Goal: Information Seeking & Learning: Learn about a topic

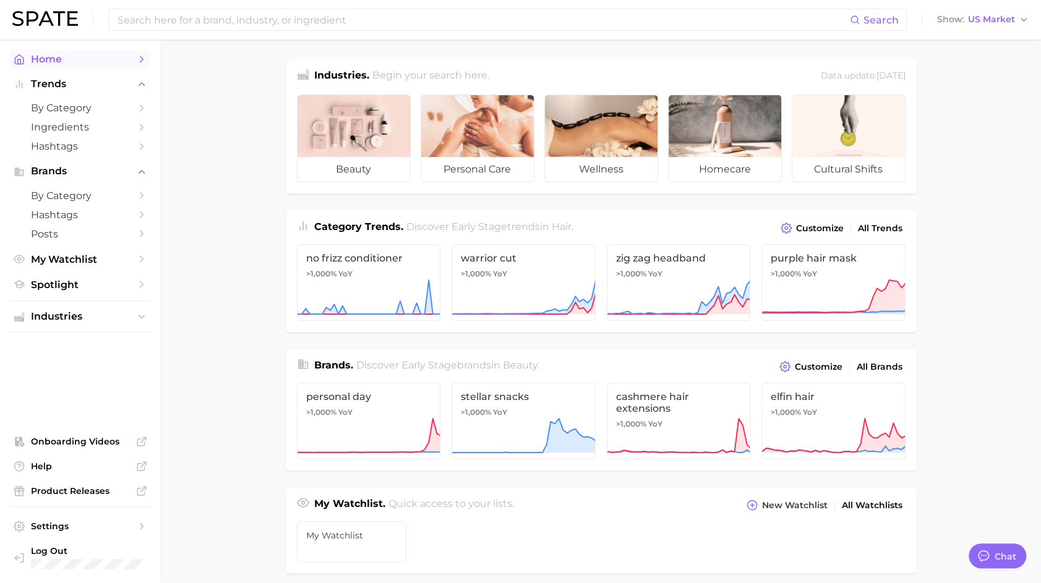
click at [54, 59] on span "Home" at bounding box center [80, 59] width 99 height 12
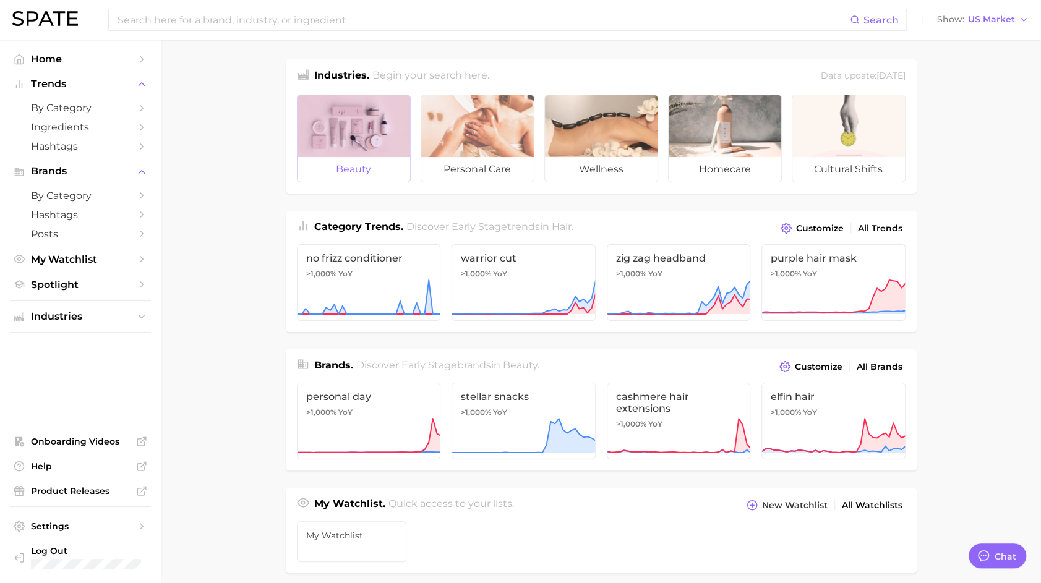
click at [368, 142] on div at bounding box center [353, 126] width 113 height 62
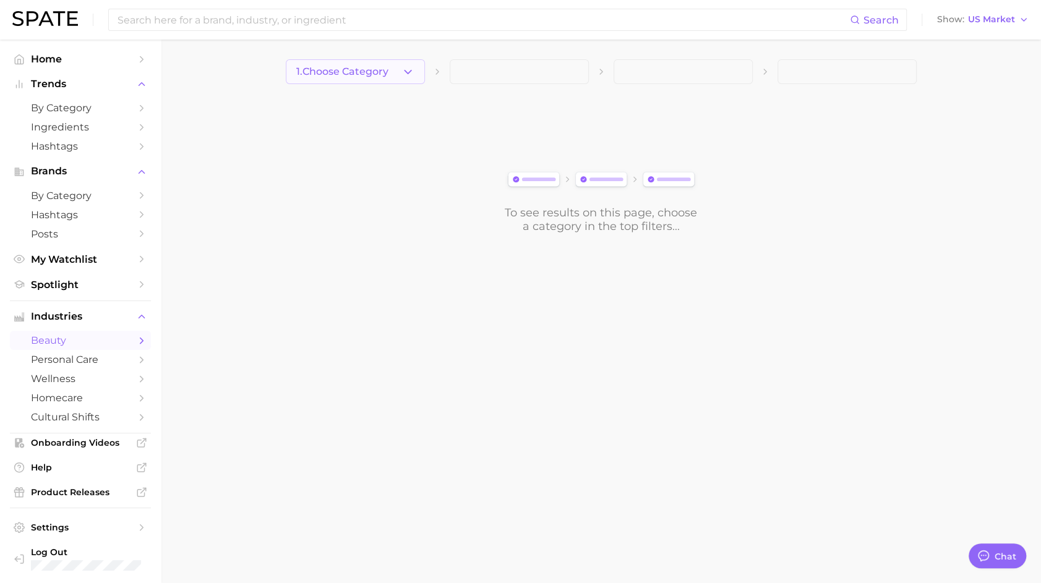
click at [385, 68] on span "1. Choose Category" at bounding box center [342, 71] width 92 height 11
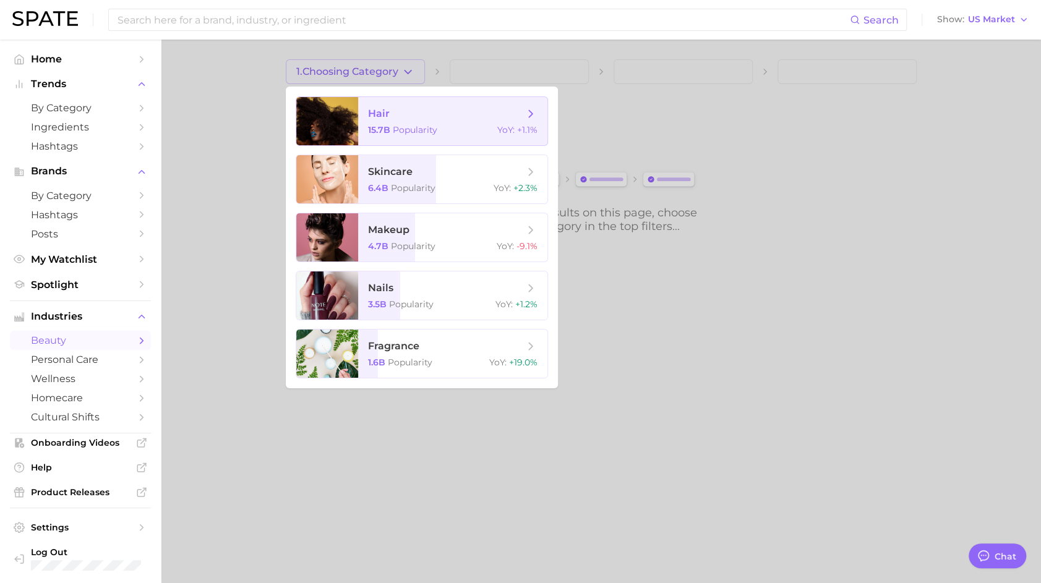
click at [401, 120] on span "hair" at bounding box center [446, 114] width 156 height 14
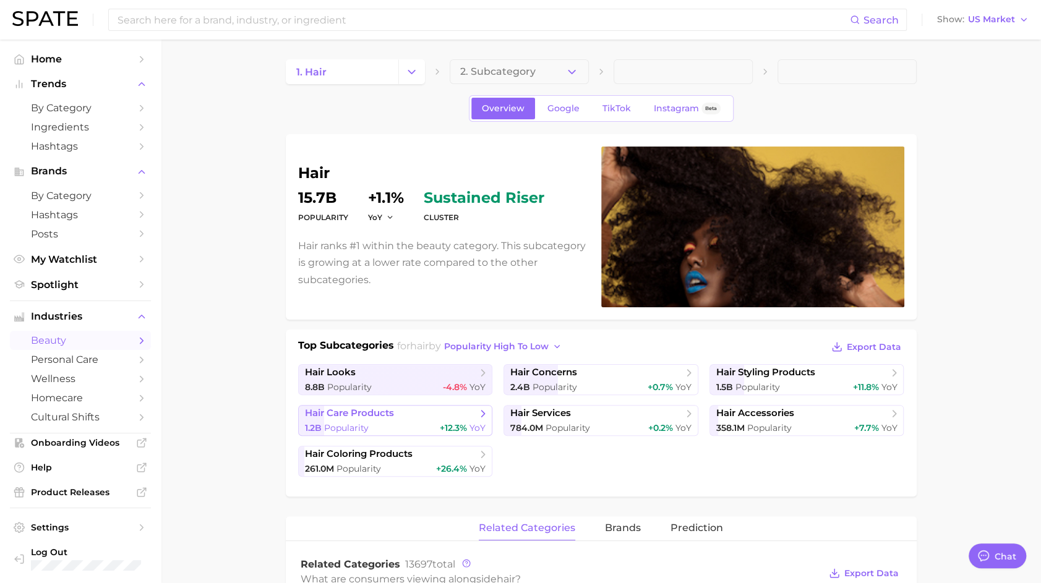
click at [418, 413] on span "hair care products" at bounding box center [391, 414] width 172 height 12
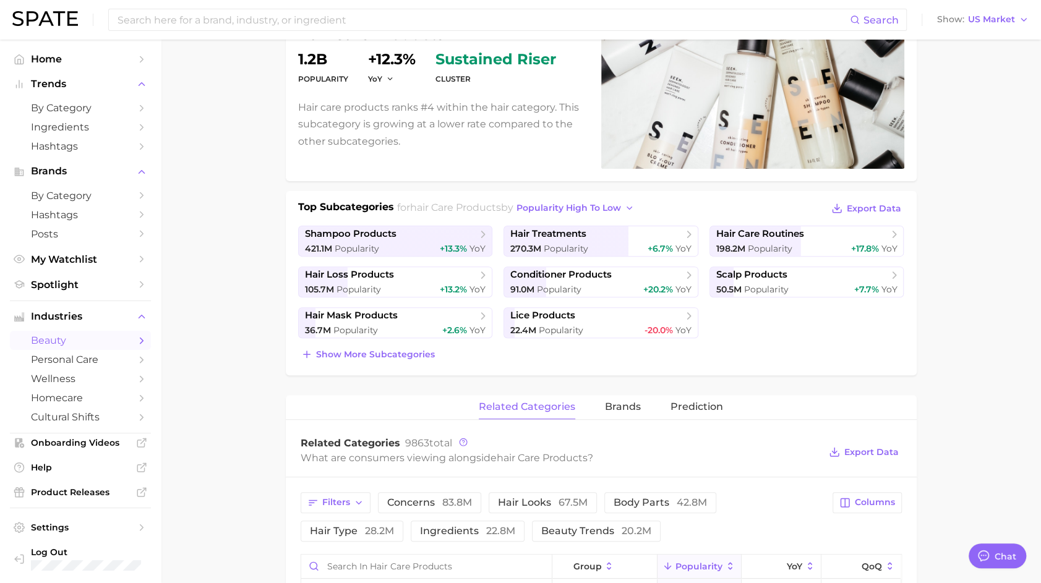
scroll to position [144, 0]
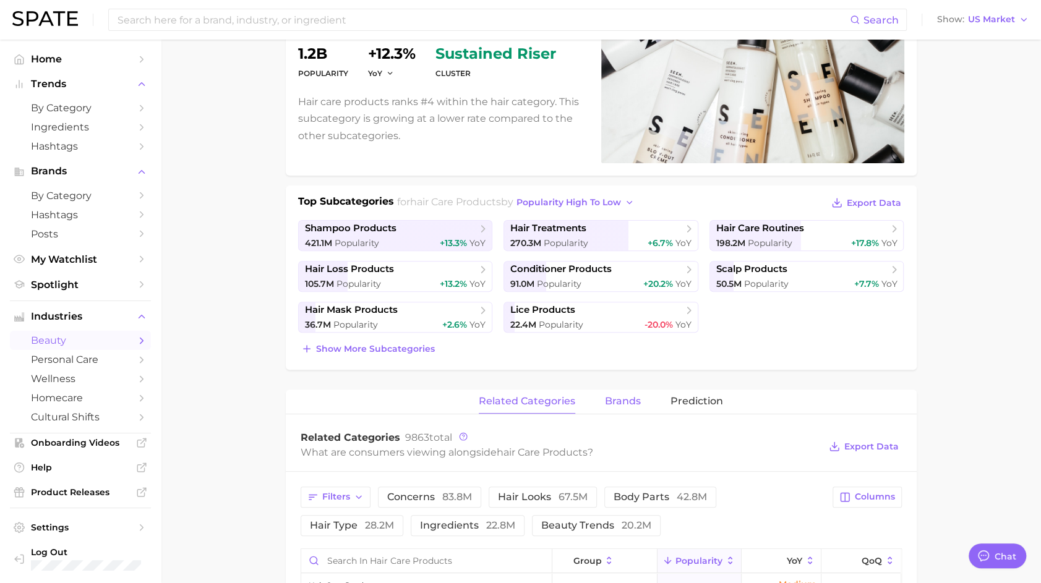
click at [629, 401] on span "brands" at bounding box center [623, 401] width 36 height 11
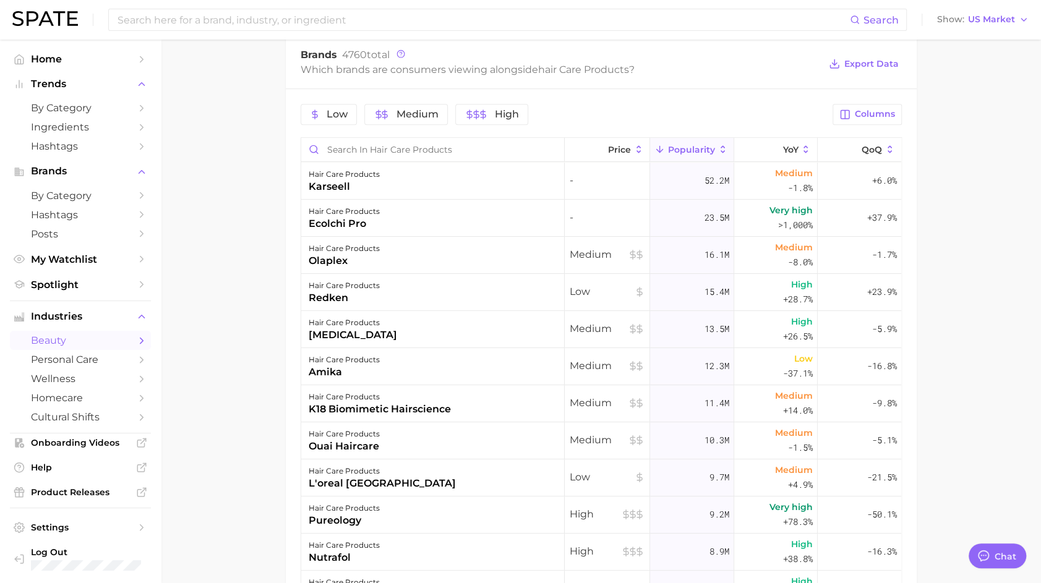
scroll to position [528, 0]
click at [414, 114] on span "Medium" at bounding box center [417, 114] width 42 height 10
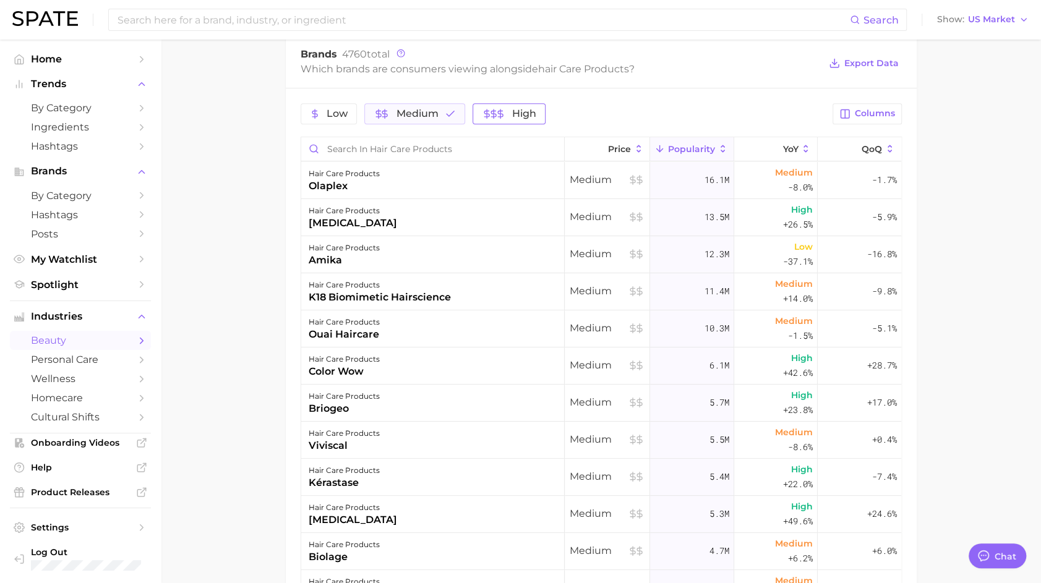
click at [482, 114] on icon "button" at bounding box center [487, 114] width 10 height 10
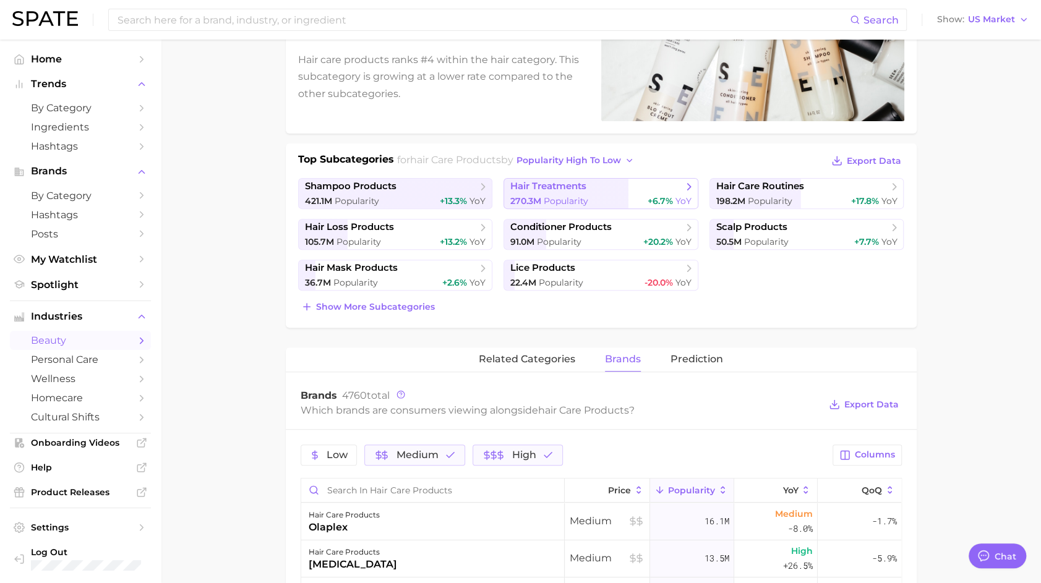
scroll to position [221, 0]
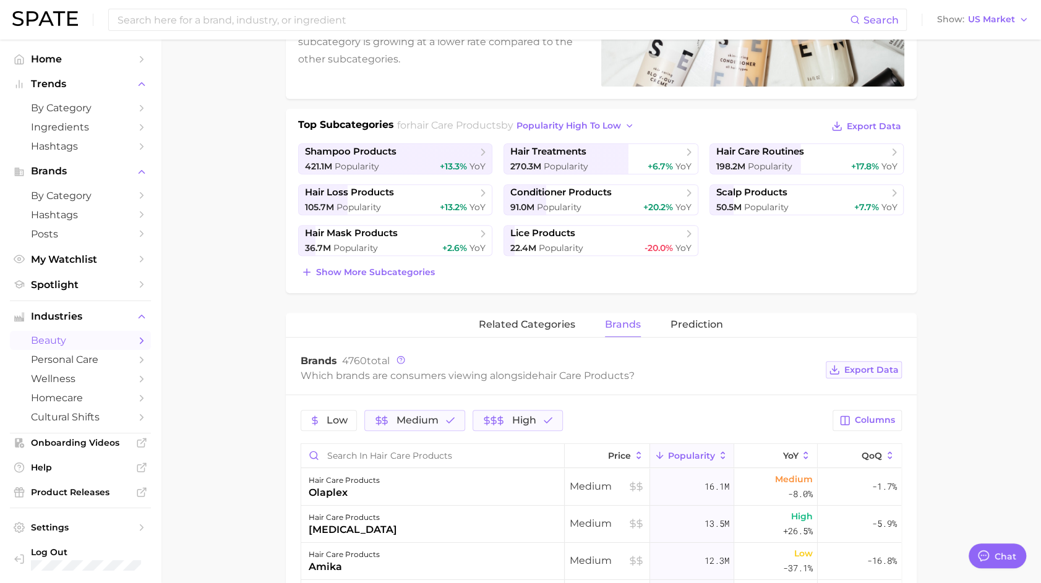
click at [870, 365] on span "Export Data" at bounding box center [871, 370] width 54 height 11
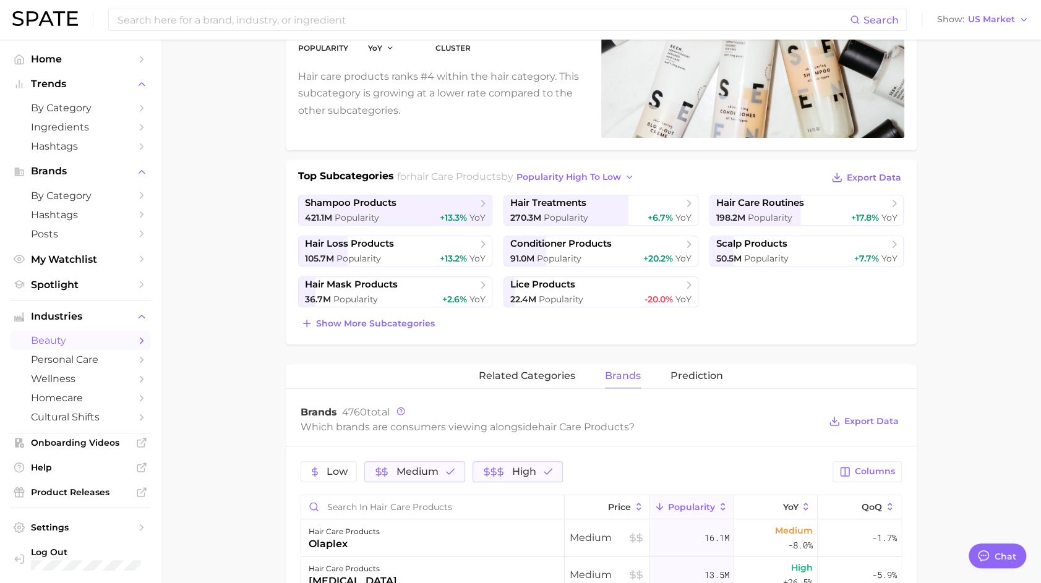
scroll to position [0, 0]
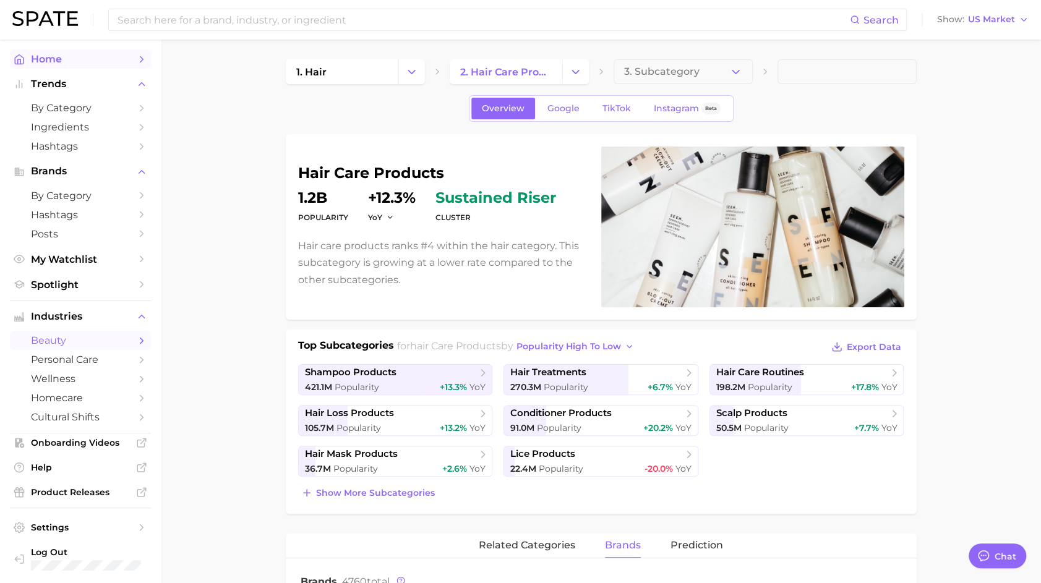
click at [61, 56] on span "Home" at bounding box center [80, 59] width 99 height 12
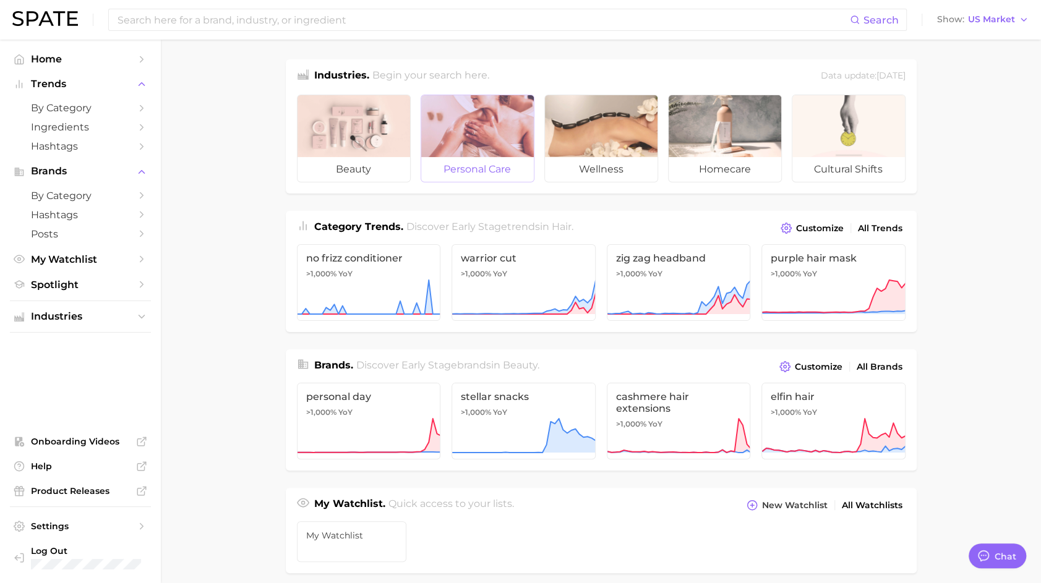
click at [454, 131] on div at bounding box center [477, 126] width 113 height 62
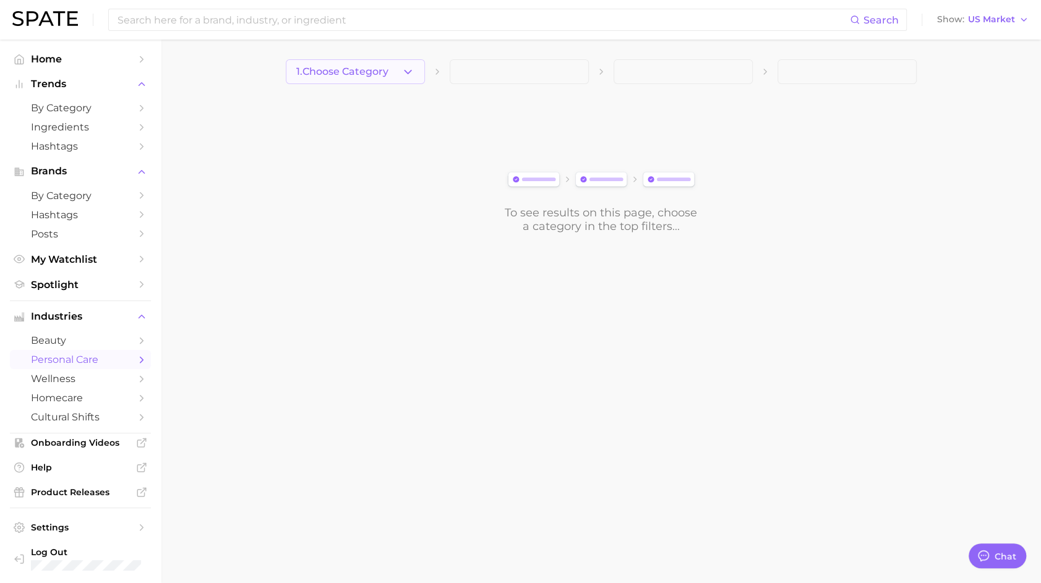
click at [400, 74] on button "1. Choose Category" at bounding box center [355, 71] width 139 height 25
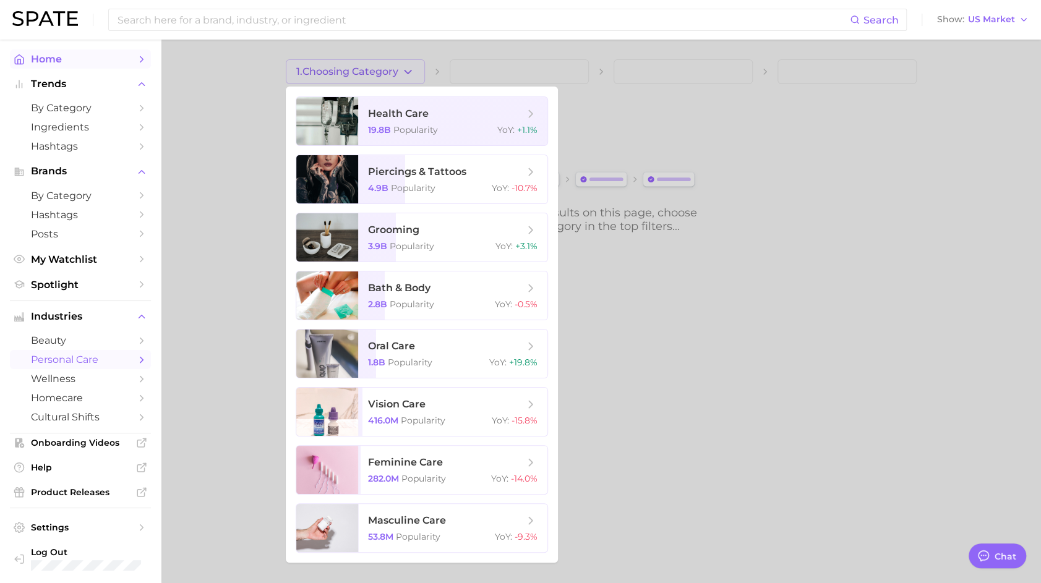
click at [77, 59] on span "Home" at bounding box center [80, 59] width 99 height 12
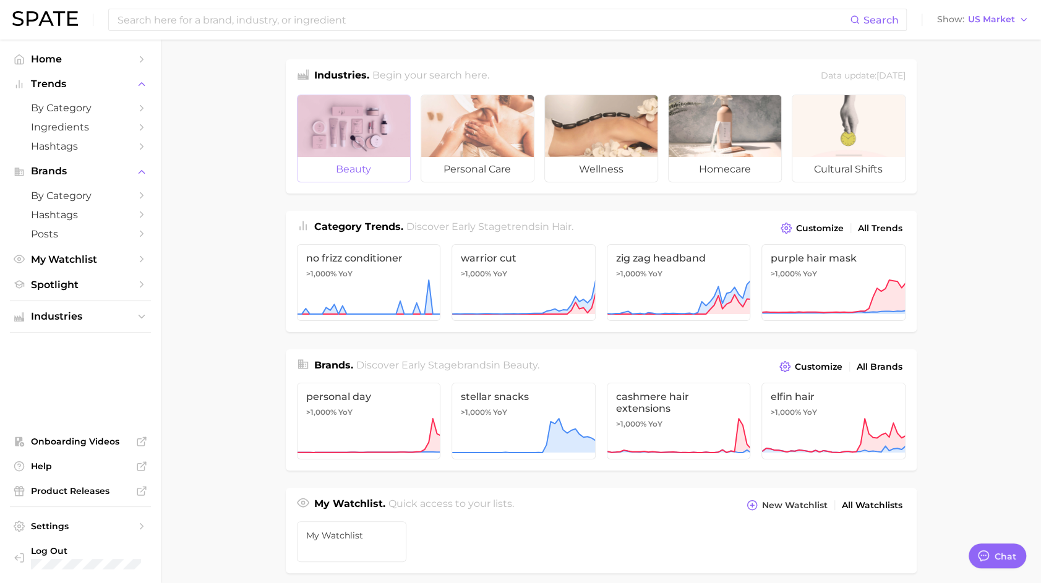
click at [357, 143] on div at bounding box center [353, 126] width 113 height 62
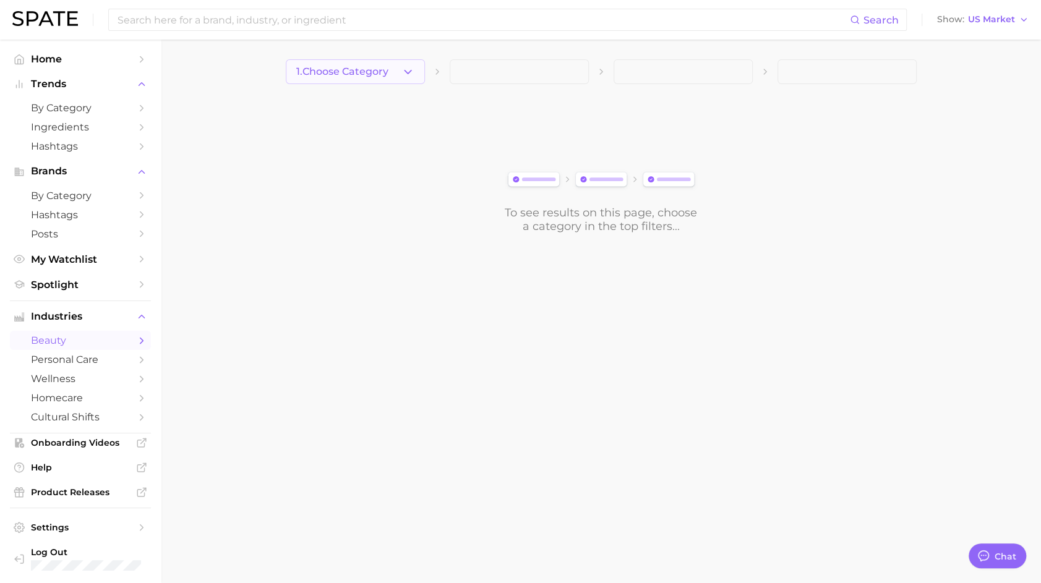
click at [358, 83] on button "1. Choose Category" at bounding box center [355, 71] width 139 height 25
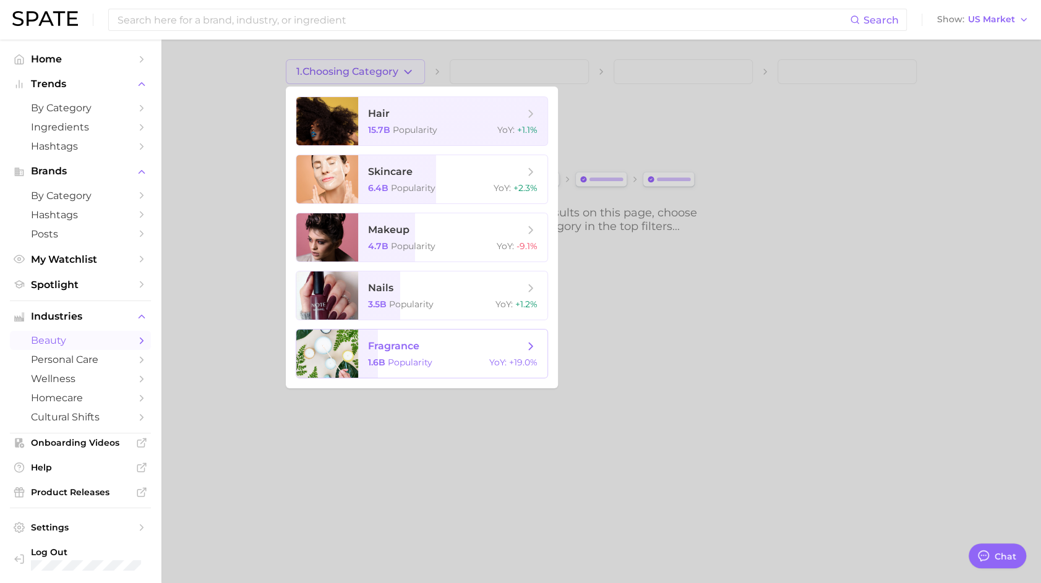
click at [389, 359] on span "Popularity" at bounding box center [410, 362] width 45 height 11
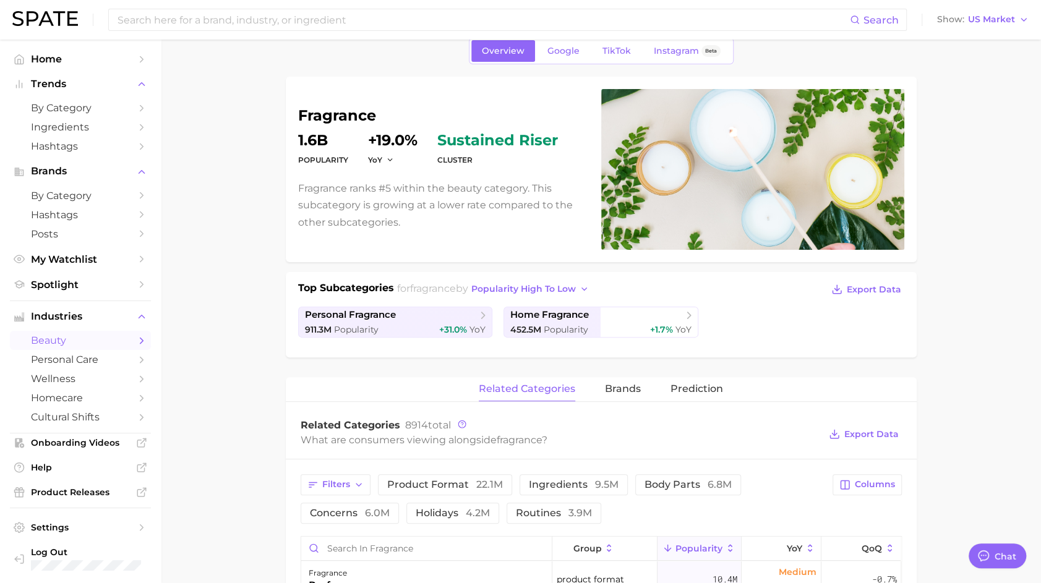
scroll to position [62, 0]
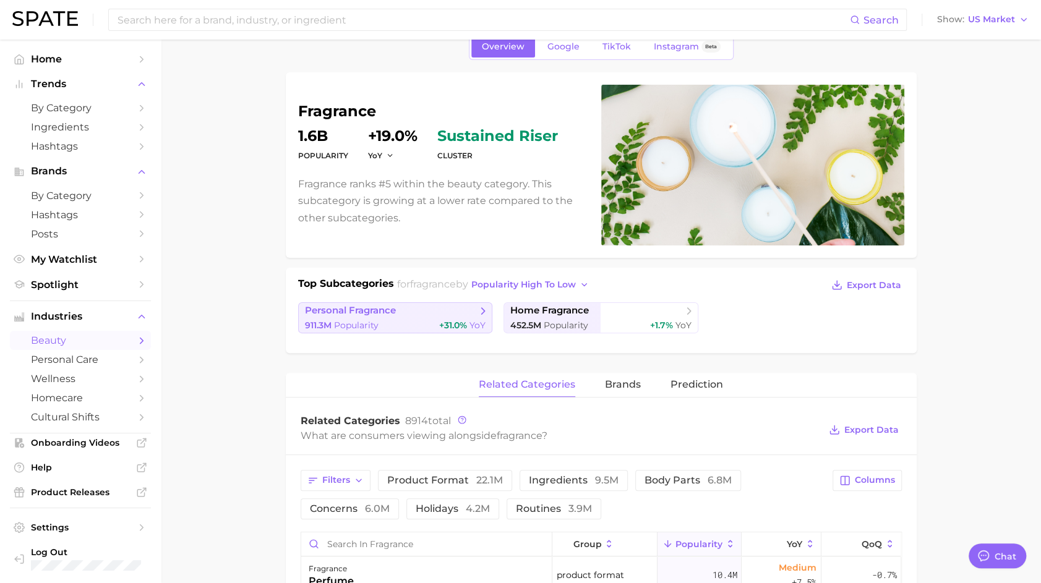
click at [413, 307] on span "personal fragrance" at bounding box center [391, 311] width 172 height 12
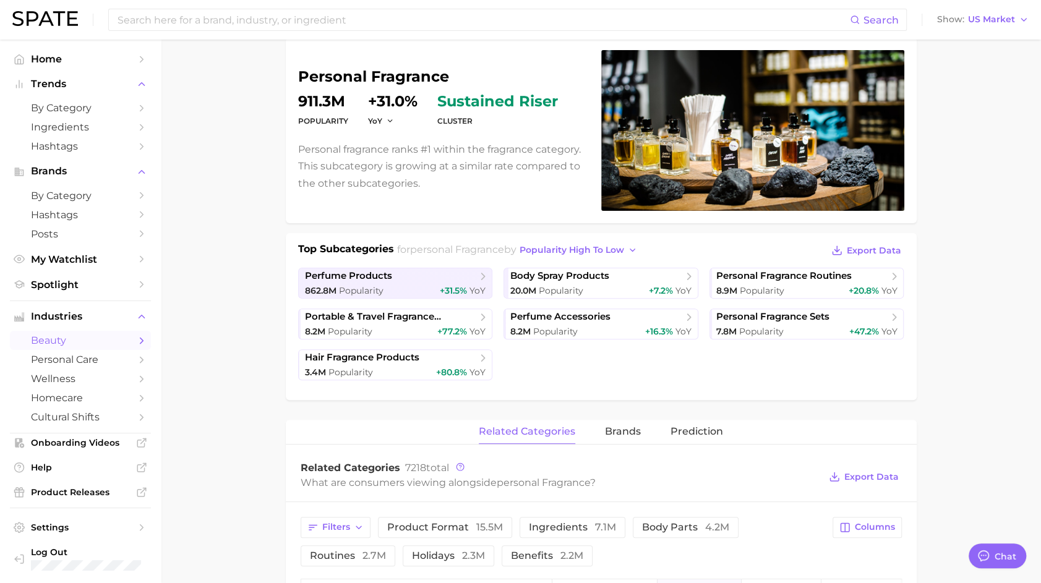
scroll to position [158, 0]
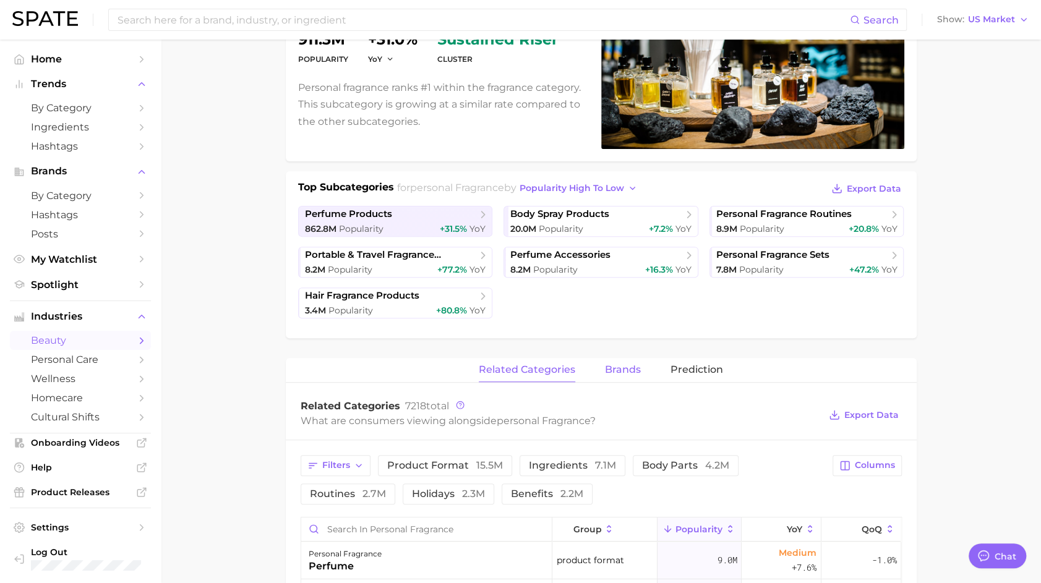
click at [623, 362] on button "brands" at bounding box center [623, 370] width 36 height 24
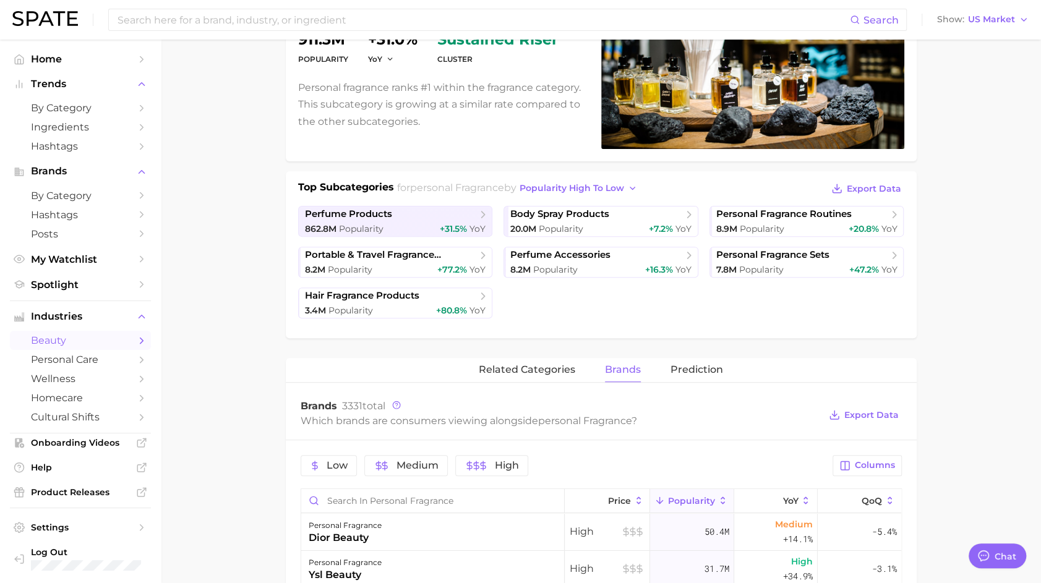
click at [406, 464] on span "Medium" at bounding box center [417, 466] width 42 height 10
click at [486, 465] on icon "button" at bounding box center [487, 466] width 10 height 10
click at [858, 413] on span "Export Data" at bounding box center [871, 415] width 54 height 11
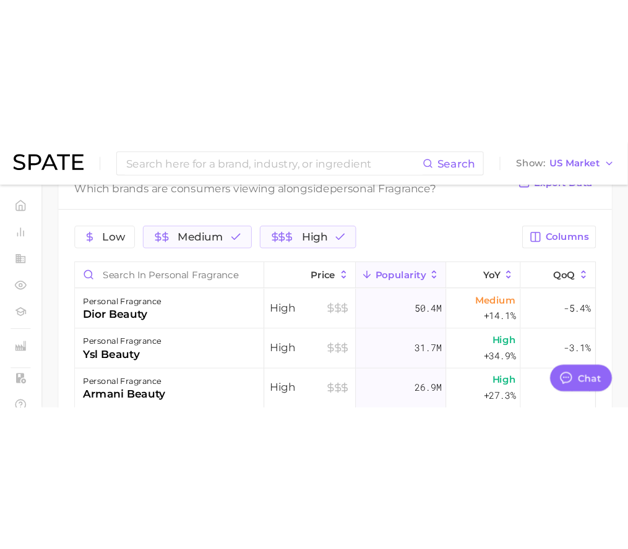
scroll to position [570, 0]
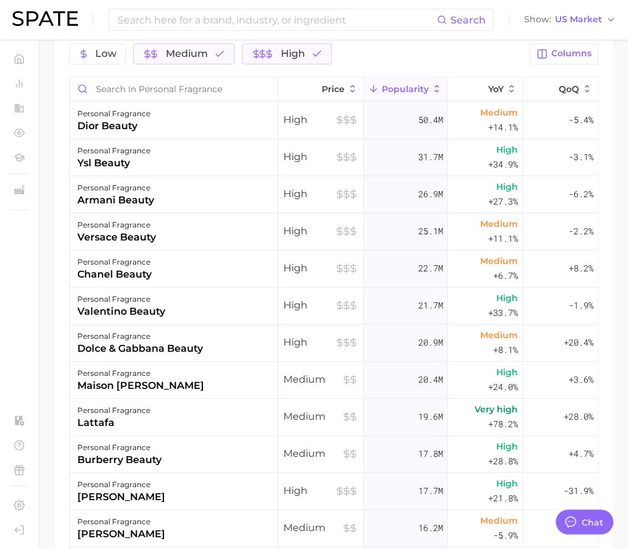
click at [43, 20] on img at bounding box center [45, 18] width 66 height 15
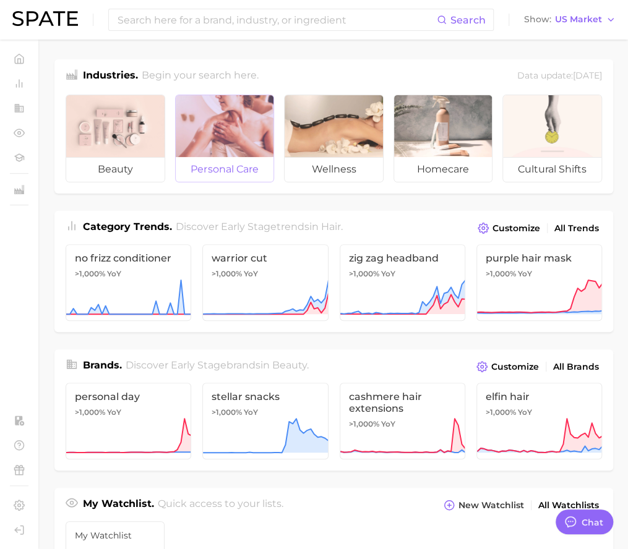
click at [184, 121] on div at bounding box center [225, 126] width 98 height 62
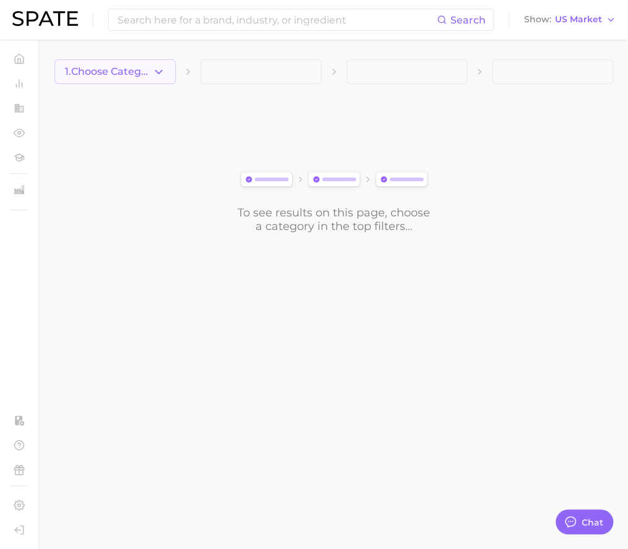
click at [131, 73] on span "1. Choose Category" at bounding box center [108, 71] width 87 height 11
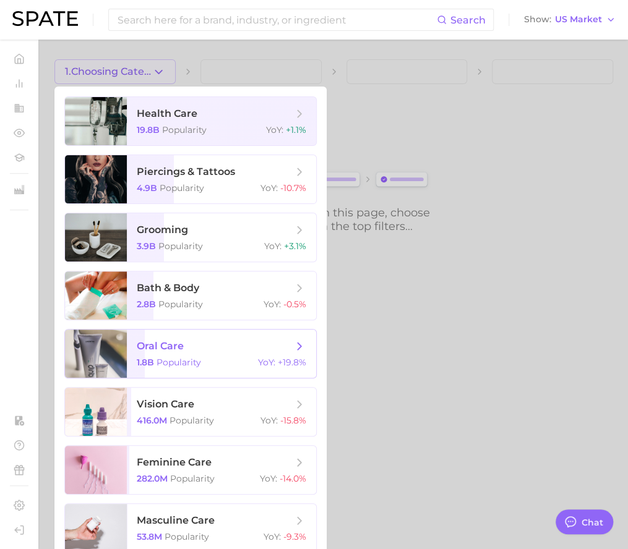
scroll to position [14, 0]
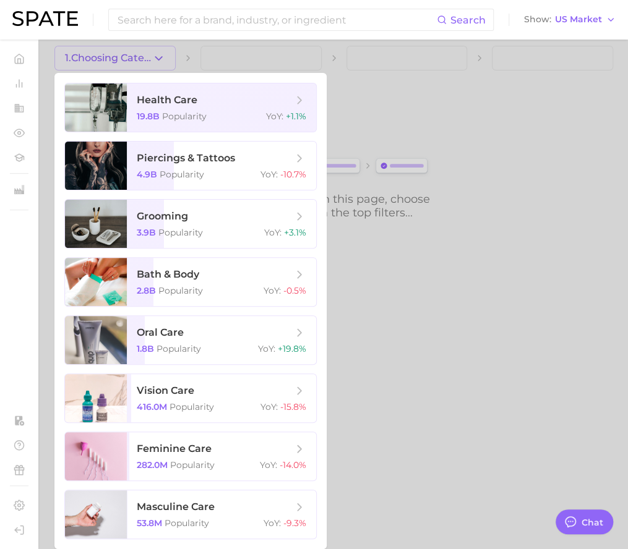
click at [410, 112] on div at bounding box center [314, 274] width 628 height 549
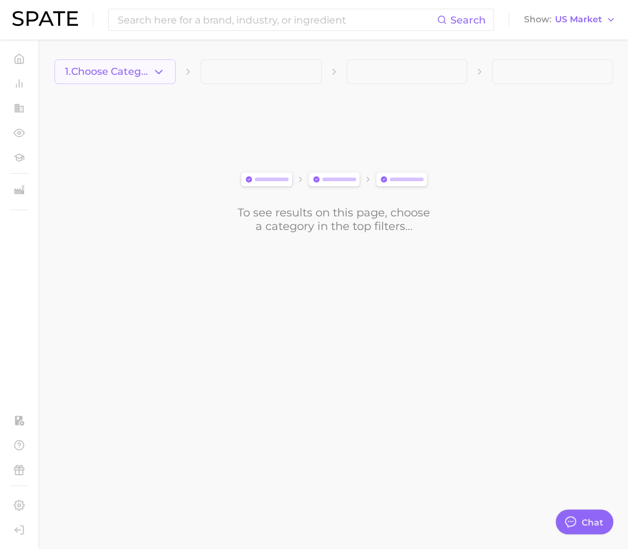
click at [98, 70] on span "1. Choose Category" at bounding box center [108, 71] width 87 height 11
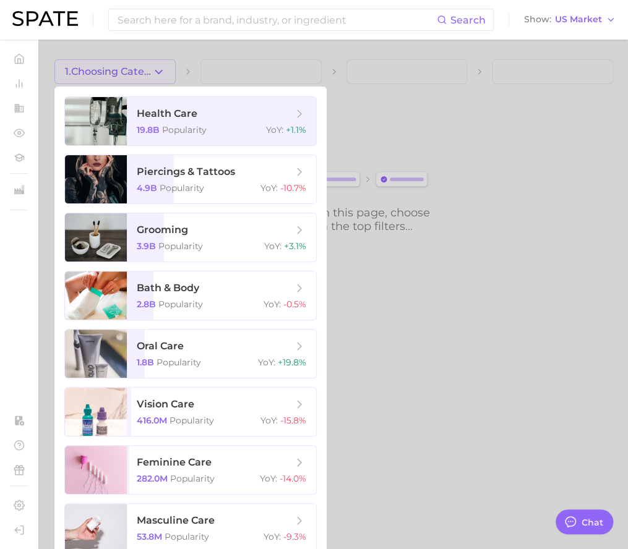
click at [31, 8] on div "Search Show US Market" at bounding box center [313, 20] width 603 height 40
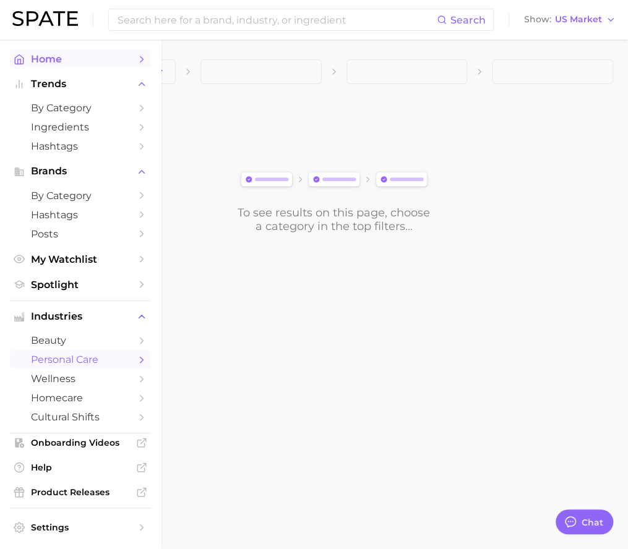
click at [22, 56] on icon "Sidebar" at bounding box center [19, 59] width 11 height 11
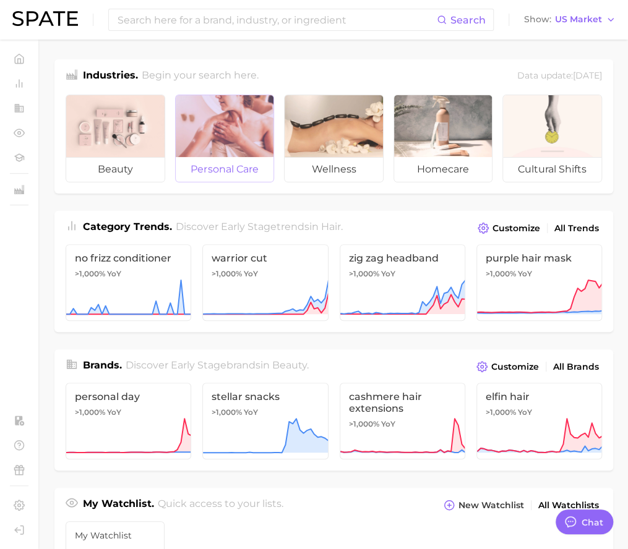
click at [216, 137] on div at bounding box center [225, 126] width 98 height 62
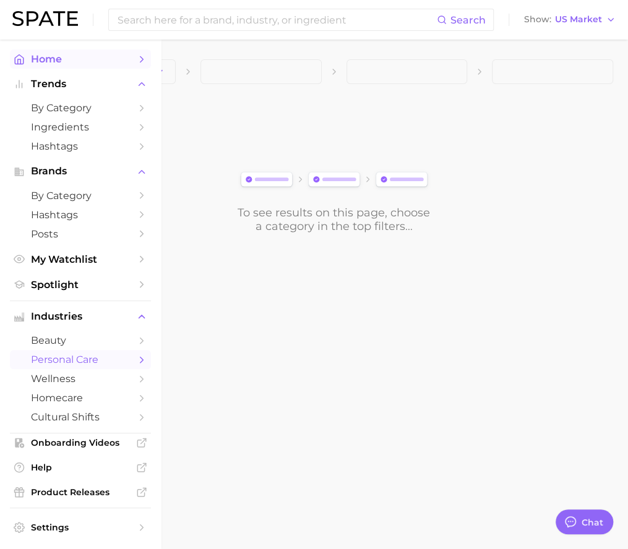
click at [14, 67] on link "Home" at bounding box center [80, 58] width 141 height 19
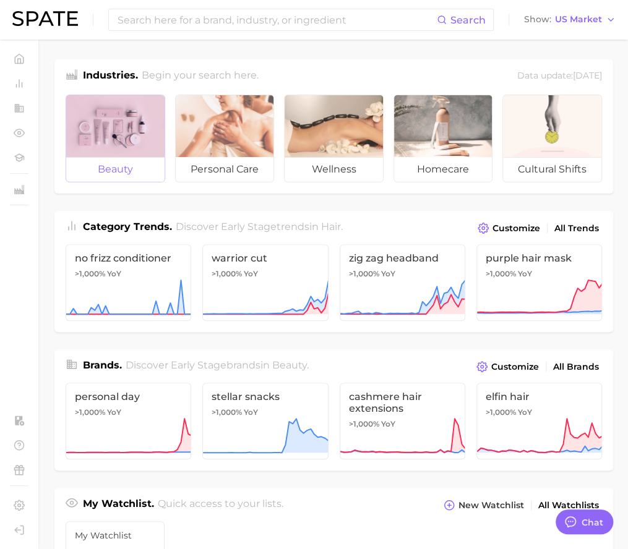
click at [135, 133] on div at bounding box center [115, 126] width 98 height 62
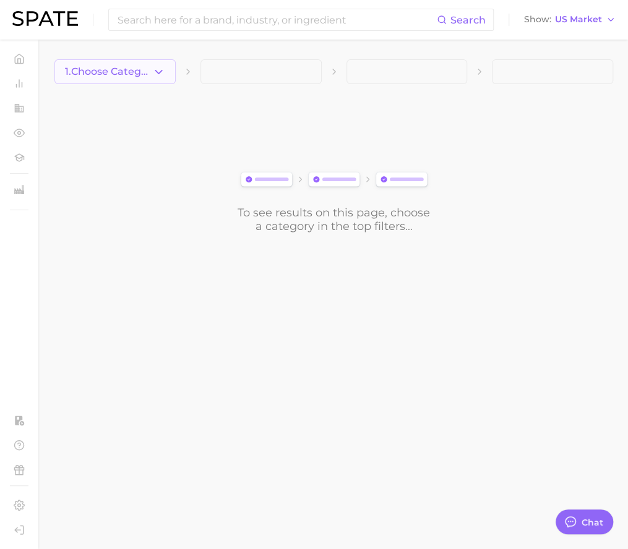
click at [127, 75] on span "1. Choose Category" at bounding box center [108, 71] width 87 height 11
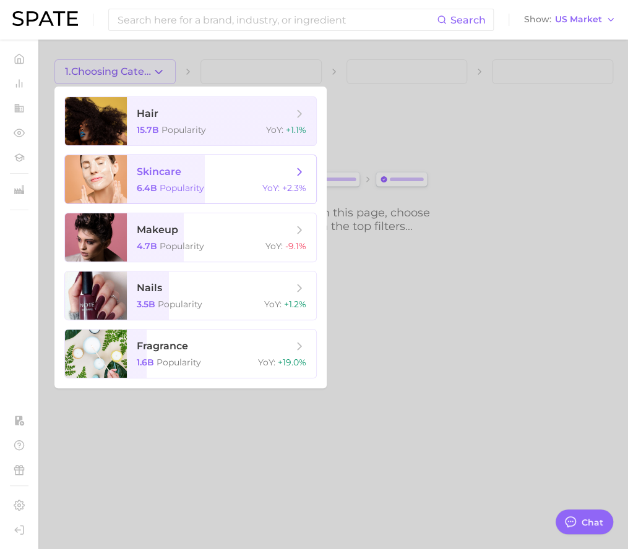
click at [137, 181] on span "skincare 6.4b Popularity YoY : +2.3%" at bounding box center [221, 179] width 189 height 48
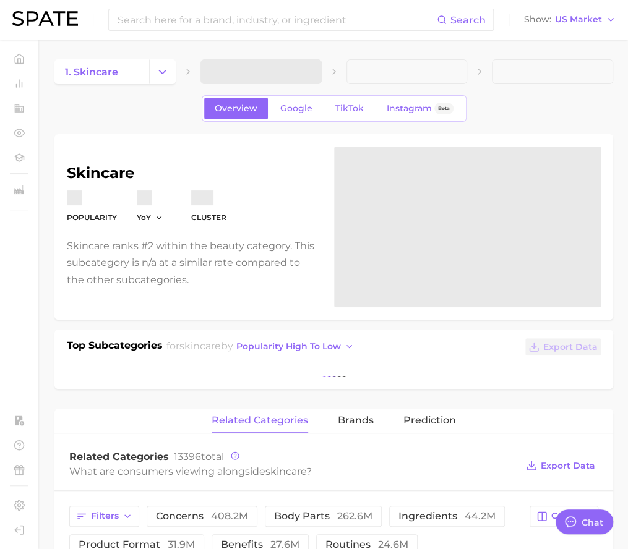
click at [256, 66] on span at bounding box center [260, 71] width 121 height 25
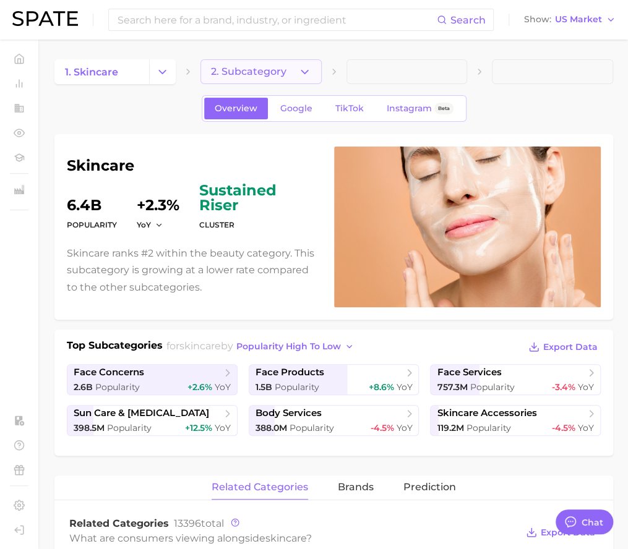
click at [231, 75] on span "2. Subcategory" at bounding box center [248, 71] width 75 height 11
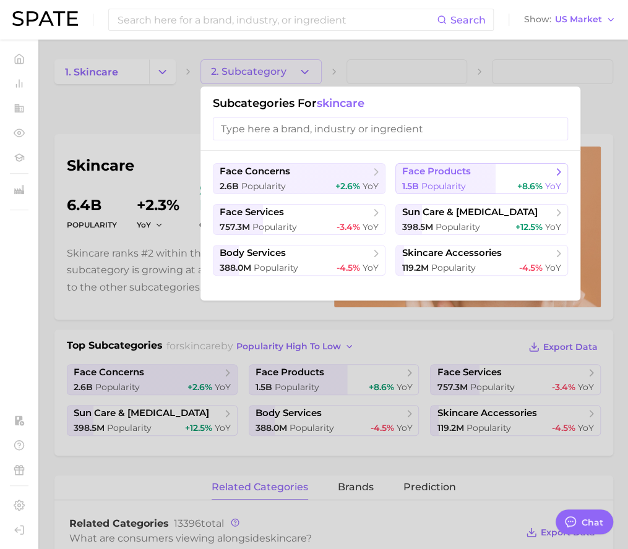
click at [510, 174] on span "face products" at bounding box center [477, 172] width 150 height 12
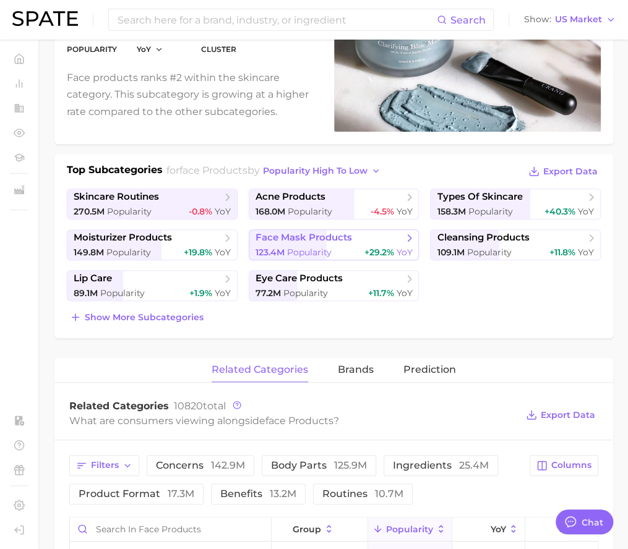
scroll to position [179, 0]
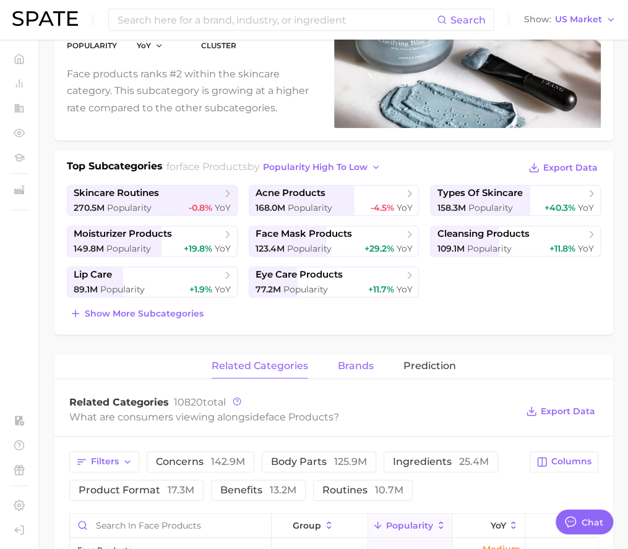
click at [352, 361] on span "brands" at bounding box center [356, 366] width 36 height 11
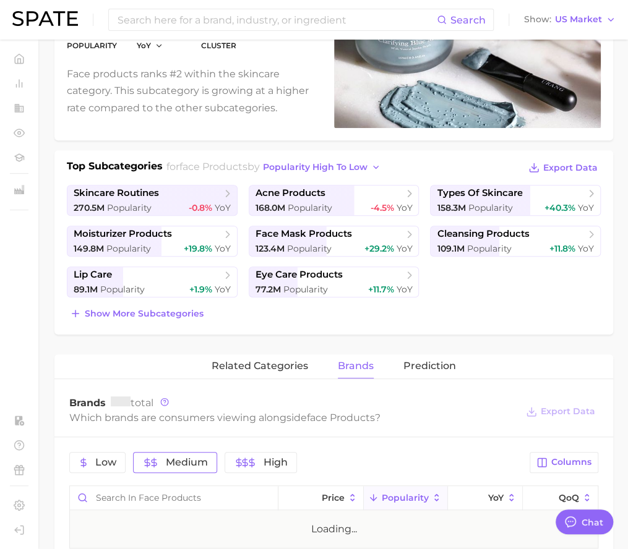
click at [185, 463] on span "Medium" at bounding box center [187, 463] width 42 height 10
click at [271, 465] on button "High" at bounding box center [278, 462] width 72 height 21
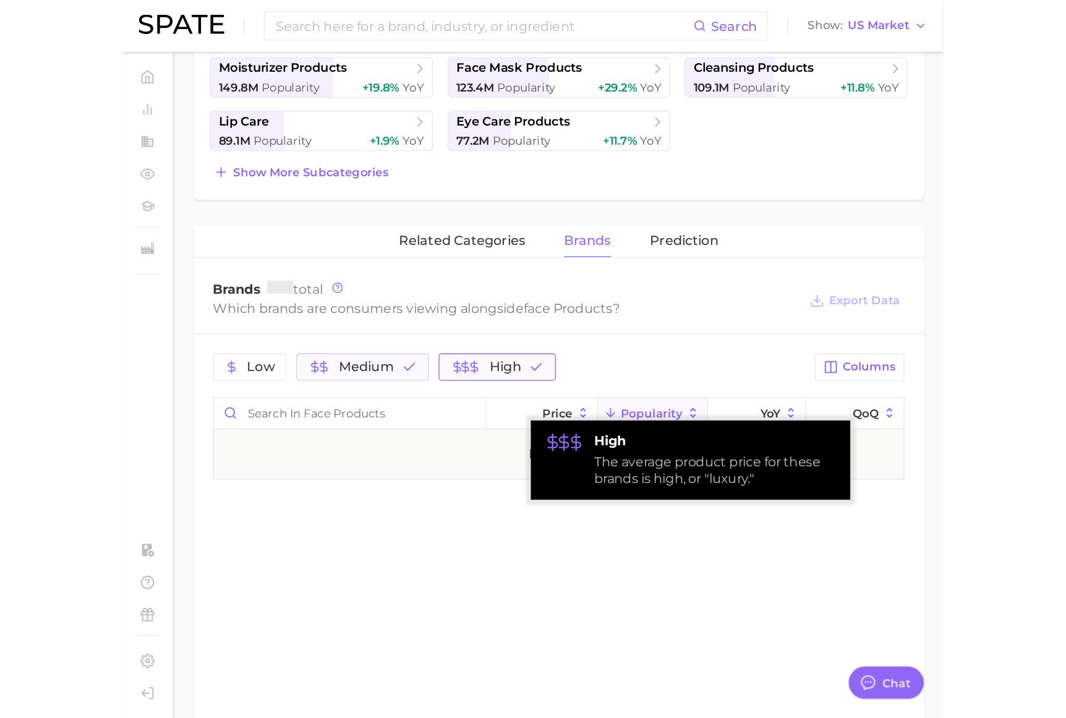
scroll to position [382, 0]
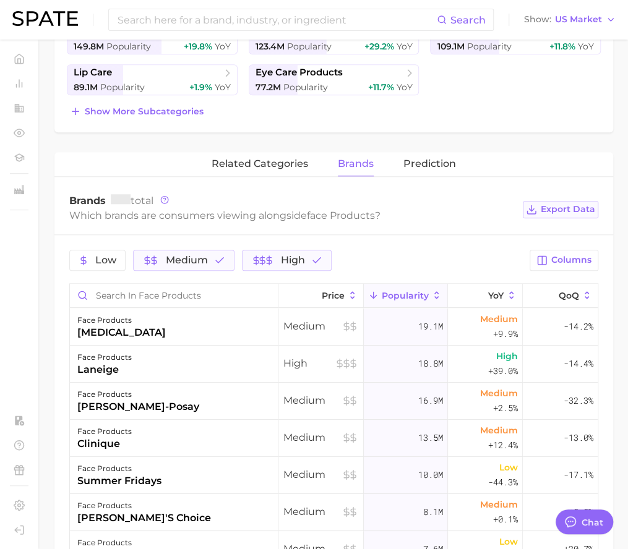
click at [561, 208] on span "Export Data" at bounding box center [568, 209] width 54 height 11
click at [542, 112] on div "Show more subcategories" at bounding box center [334, 111] width 534 height 17
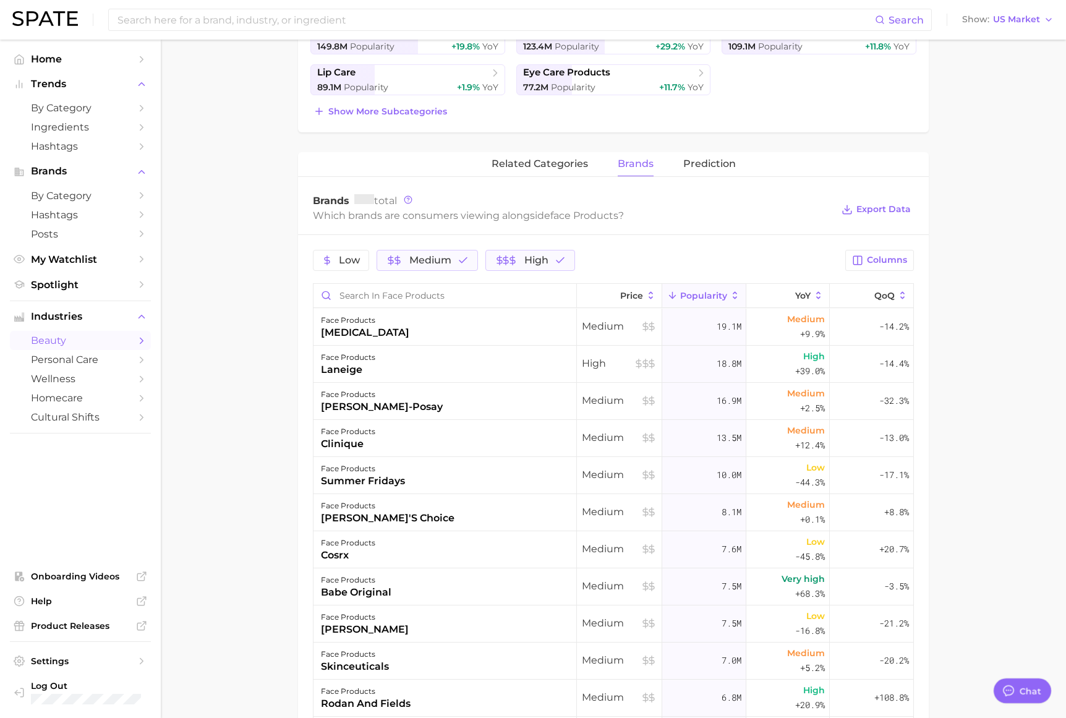
scroll to position [0, 0]
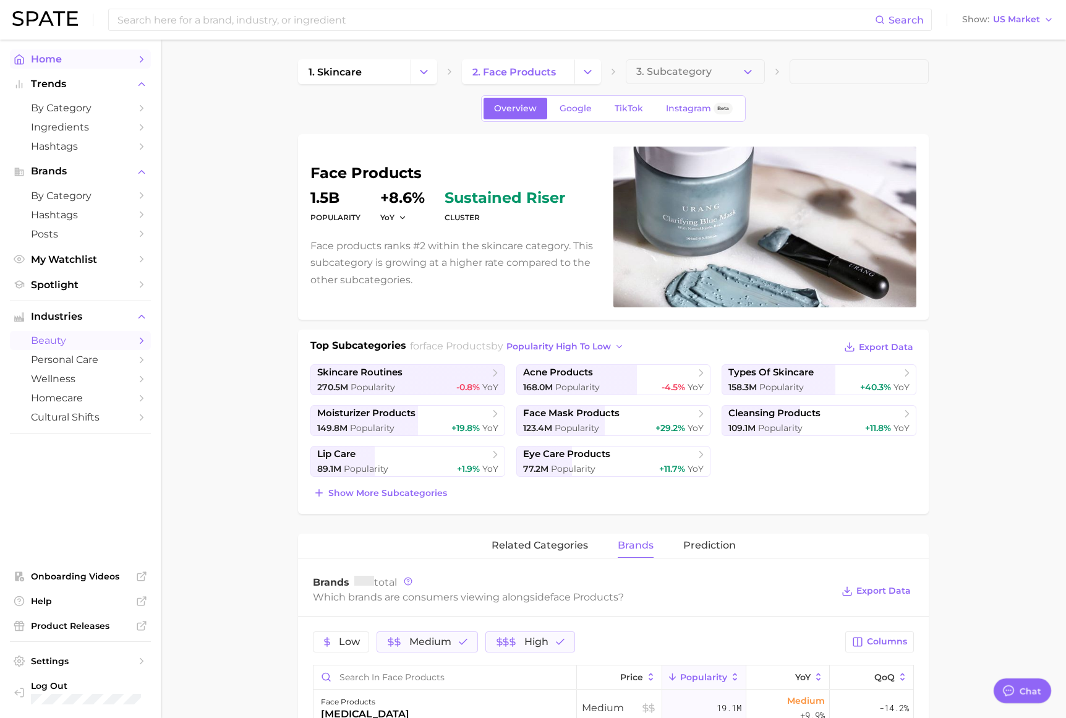
click at [66, 54] on span "Home" at bounding box center [80, 59] width 99 height 12
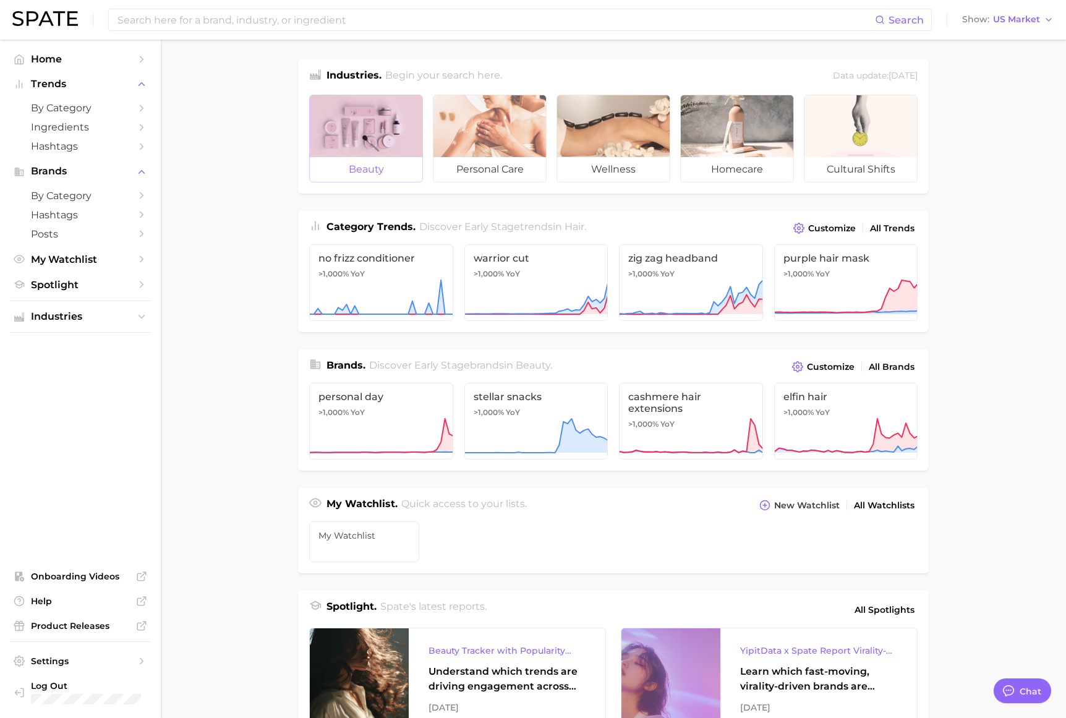
click at [373, 130] on div at bounding box center [366, 126] width 113 height 62
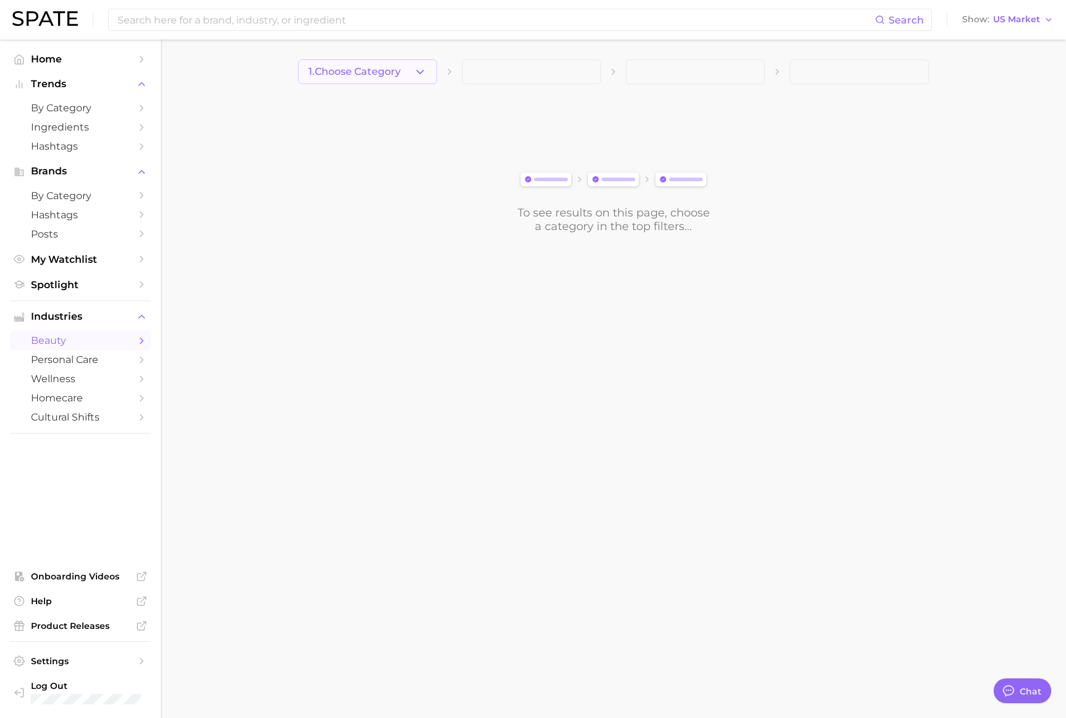
click at [383, 62] on button "1. Choose Category" at bounding box center [367, 71] width 139 height 25
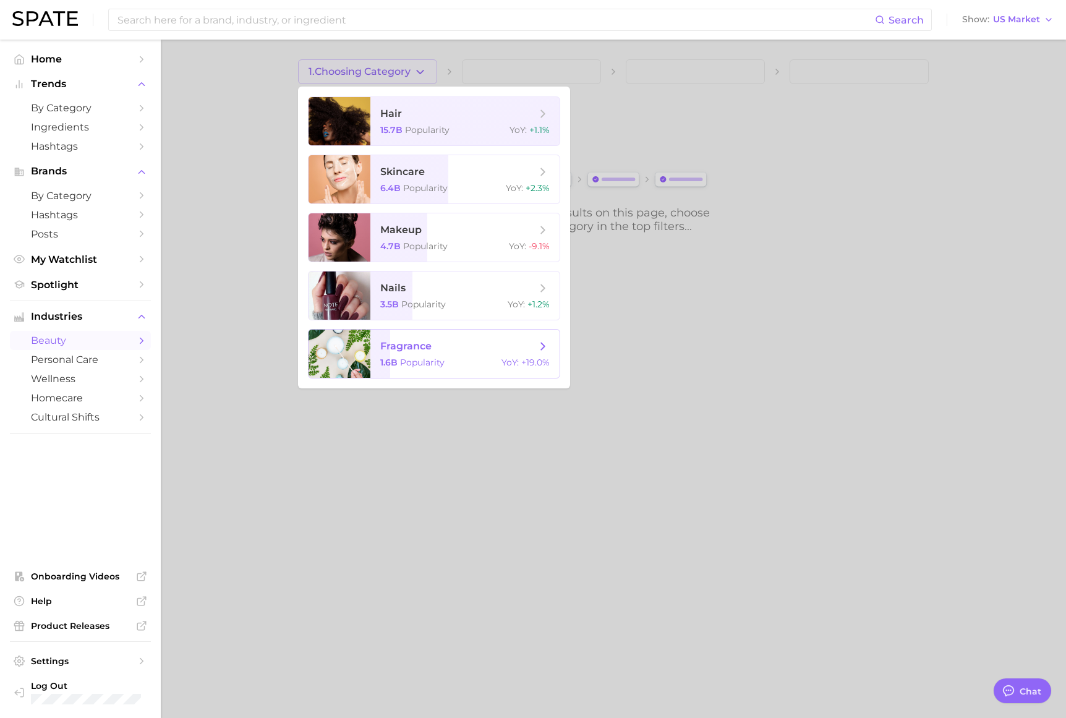
click at [387, 350] on span "fragrance" at bounding box center [405, 346] width 51 height 12
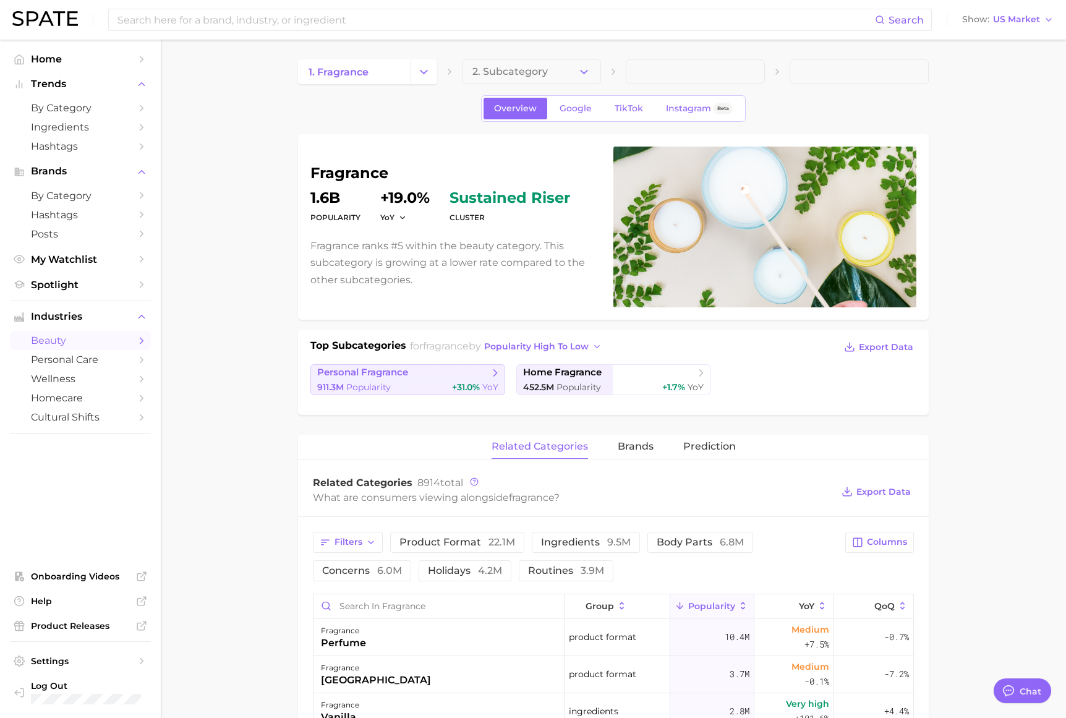
click at [395, 379] on link "personal fragrance 911.3m Popularity +31.0% YoY" at bounding box center [407, 379] width 195 height 31
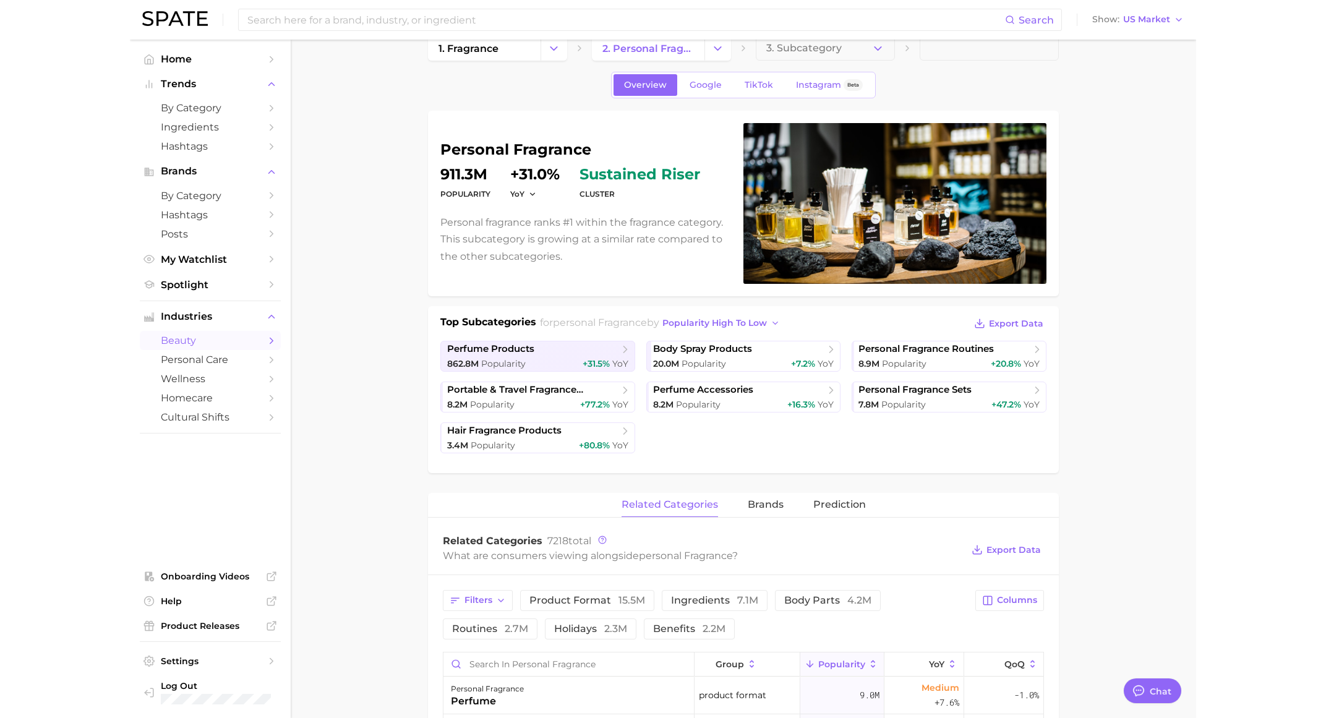
scroll to position [28, 0]
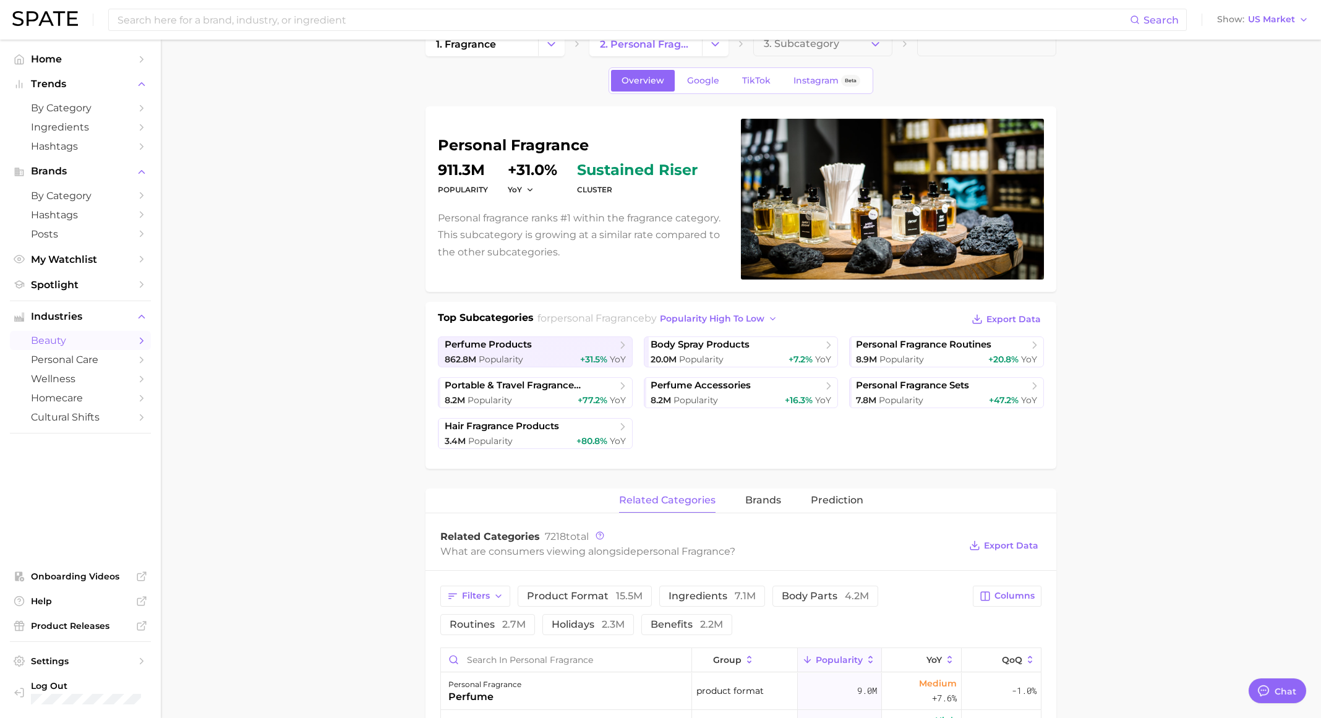
type textarea "x"
click at [724, 354] on span "Popularity" at bounding box center [704, 359] width 45 height 11
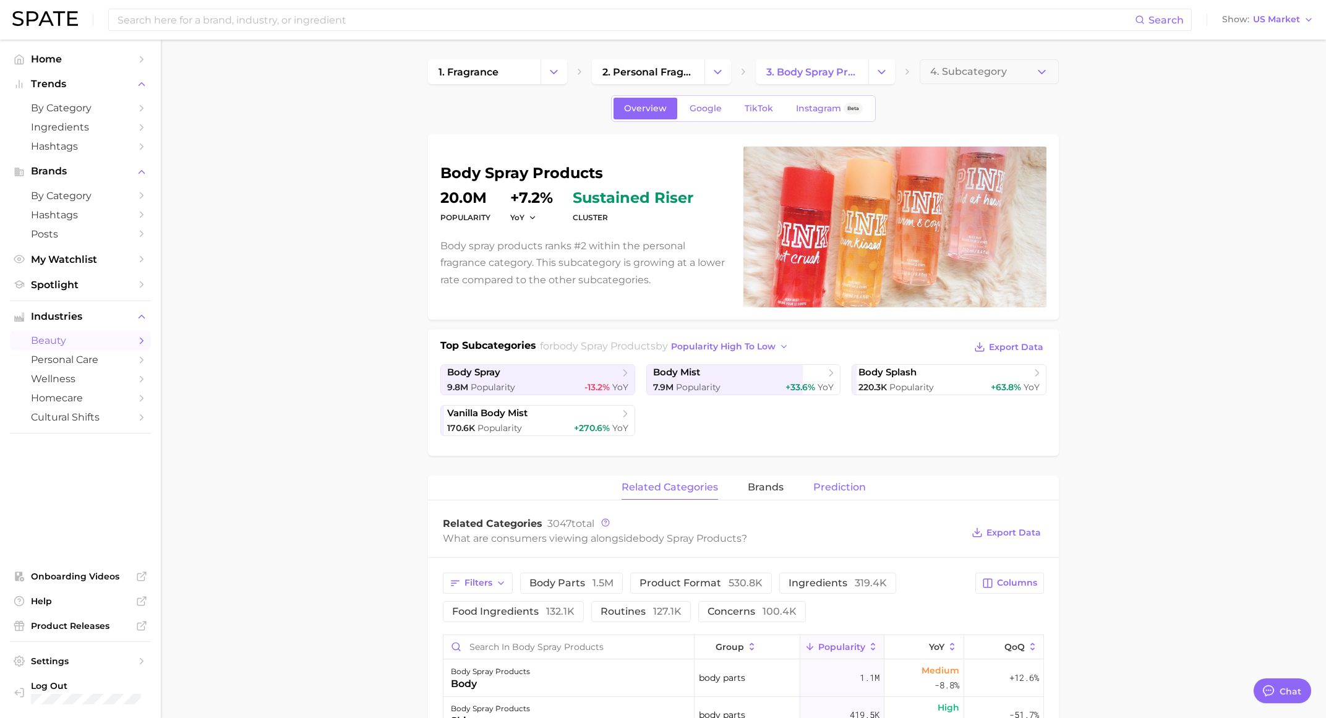
click at [838, 487] on span "Prediction" at bounding box center [839, 487] width 53 height 11
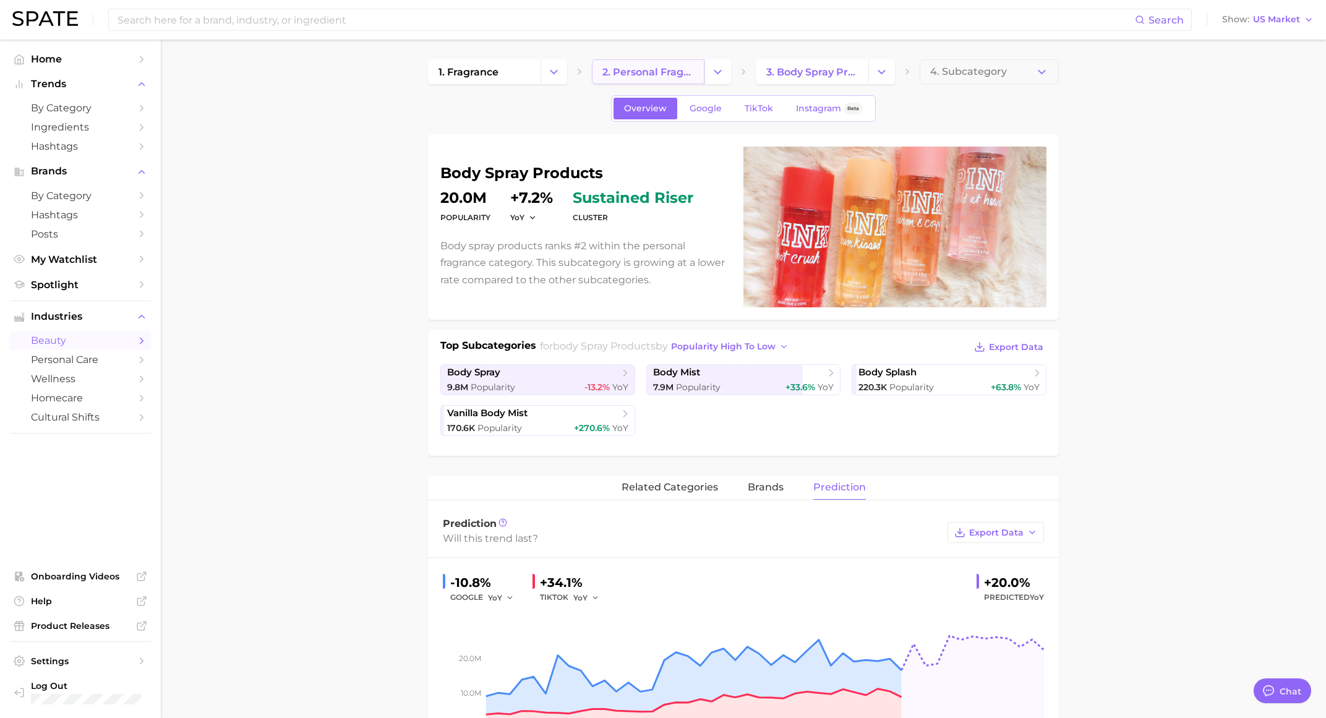
click at [621, 71] on span "2. personal fragrance" at bounding box center [648, 72] width 92 height 12
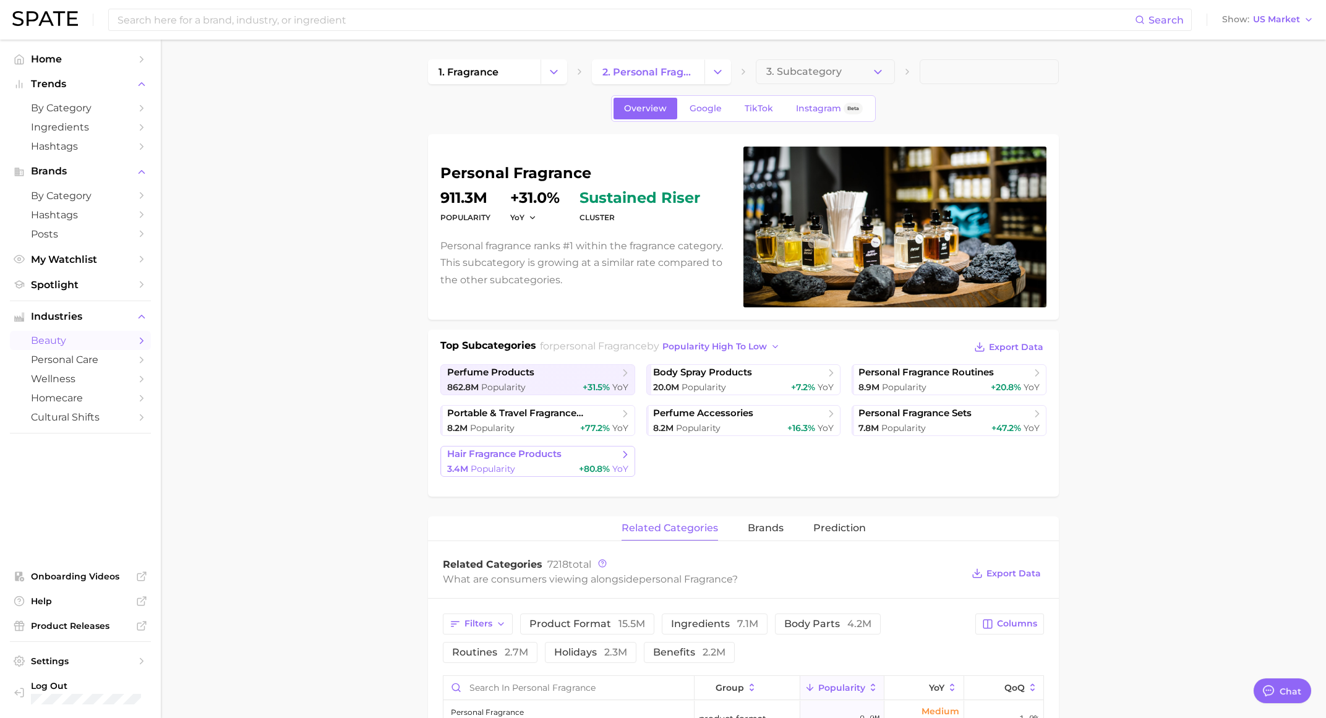
click at [553, 458] on span "hair fragrance products" at bounding box center [504, 454] width 114 height 12
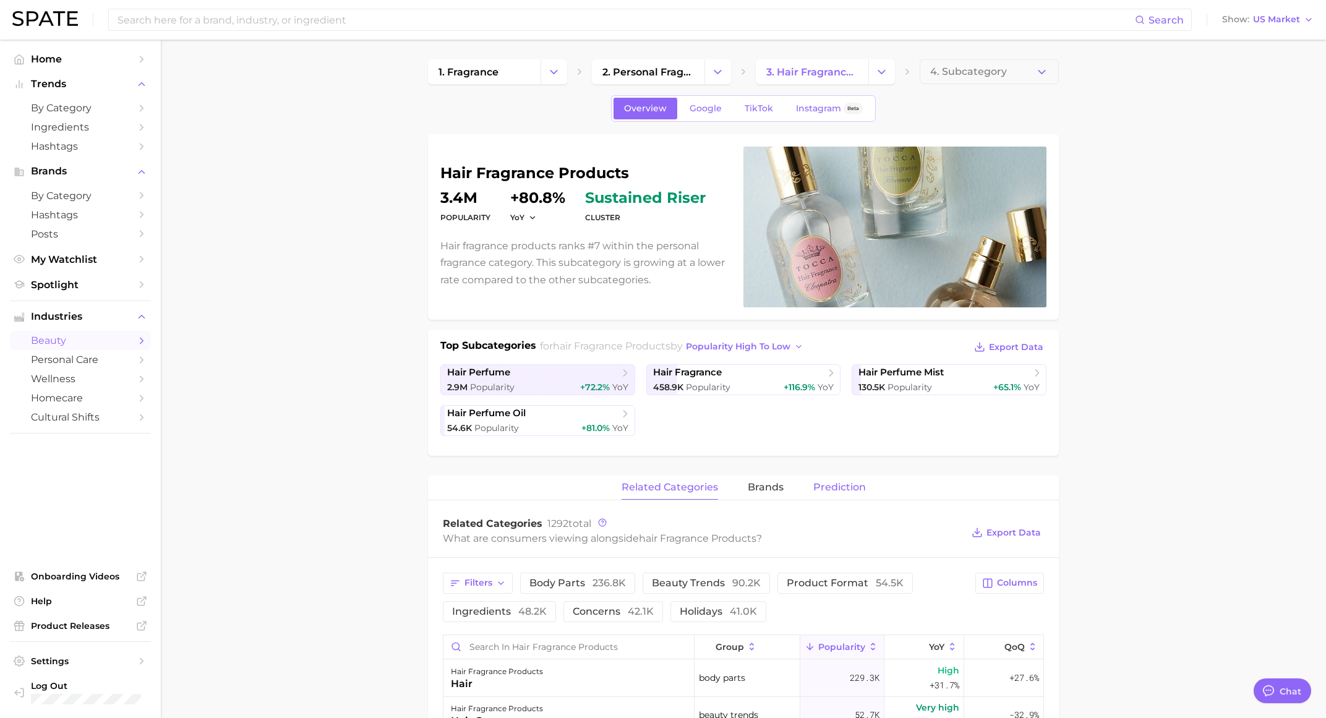
click at [850, 482] on span "Prediction" at bounding box center [839, 487] width 53 height 11
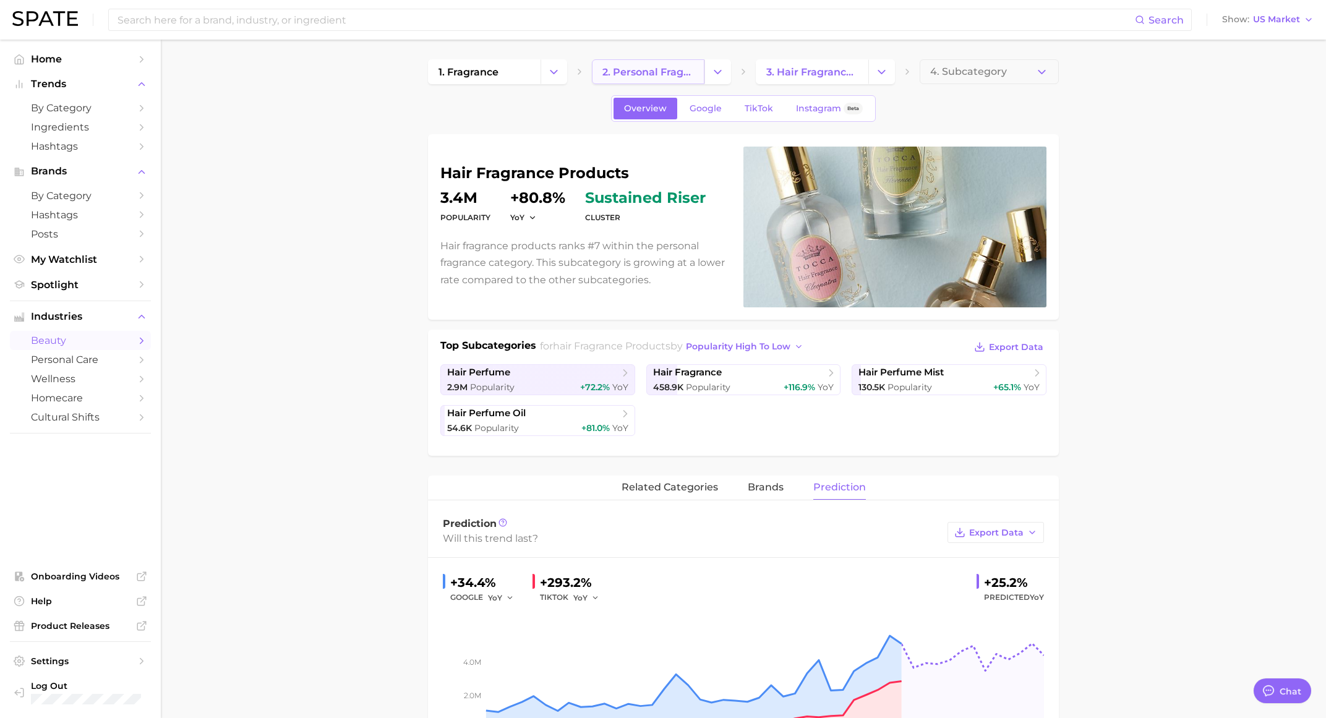
click at [655, 77] on span "2. personal fragrance" at bounding box center [648, 72] width 92 height 12
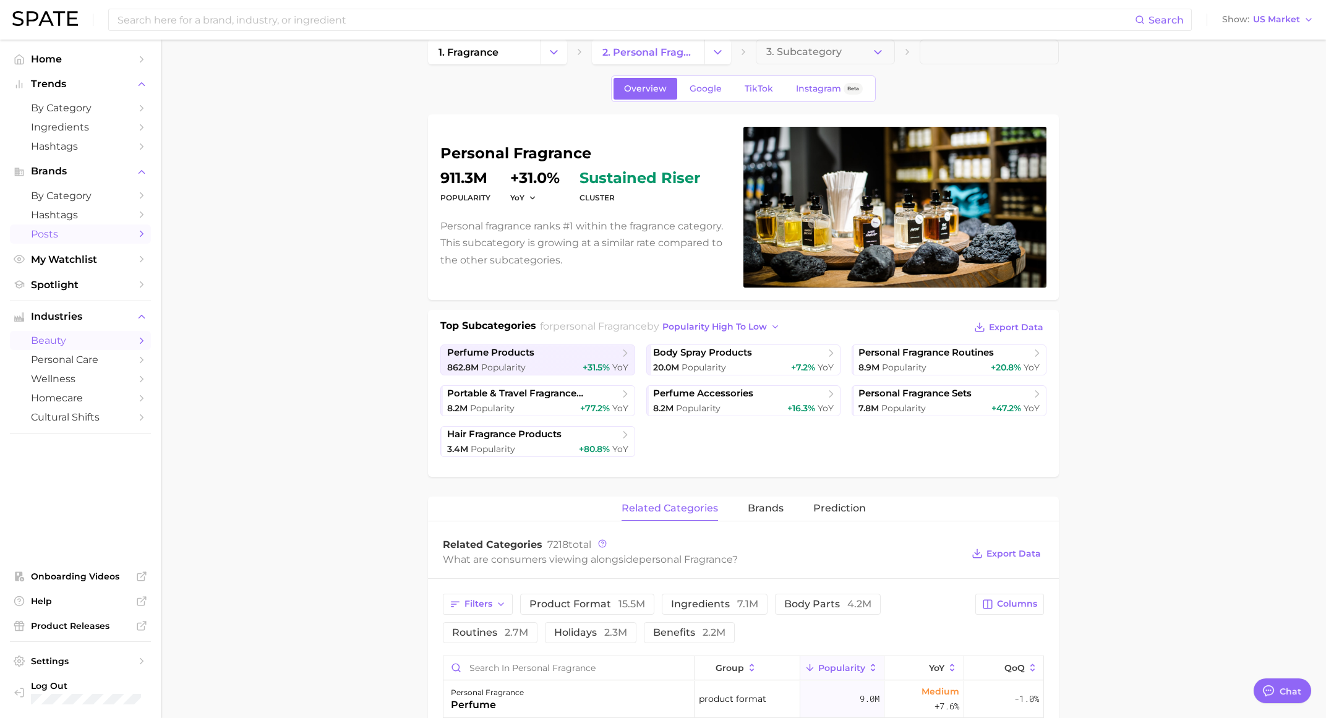
scroll to position [20, 0]
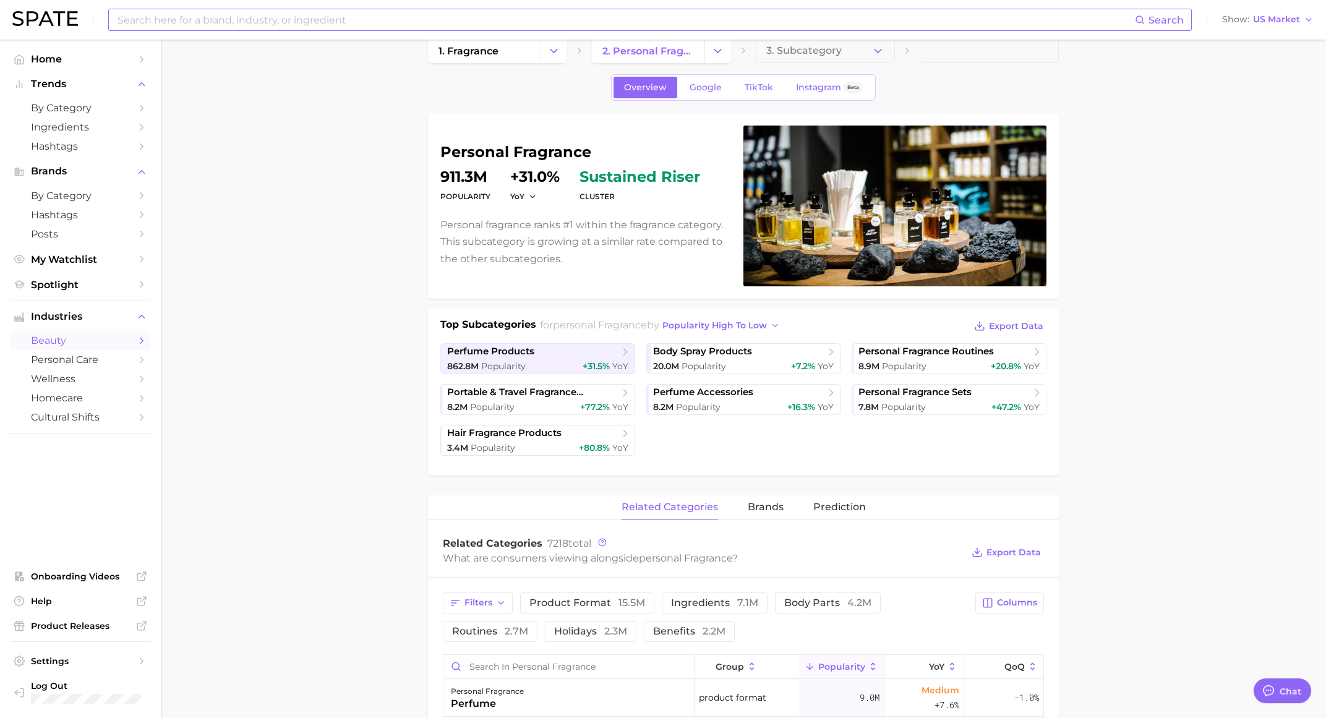
click at [301, 21] on input at bounding box center [625, 19] width 1019 height 21
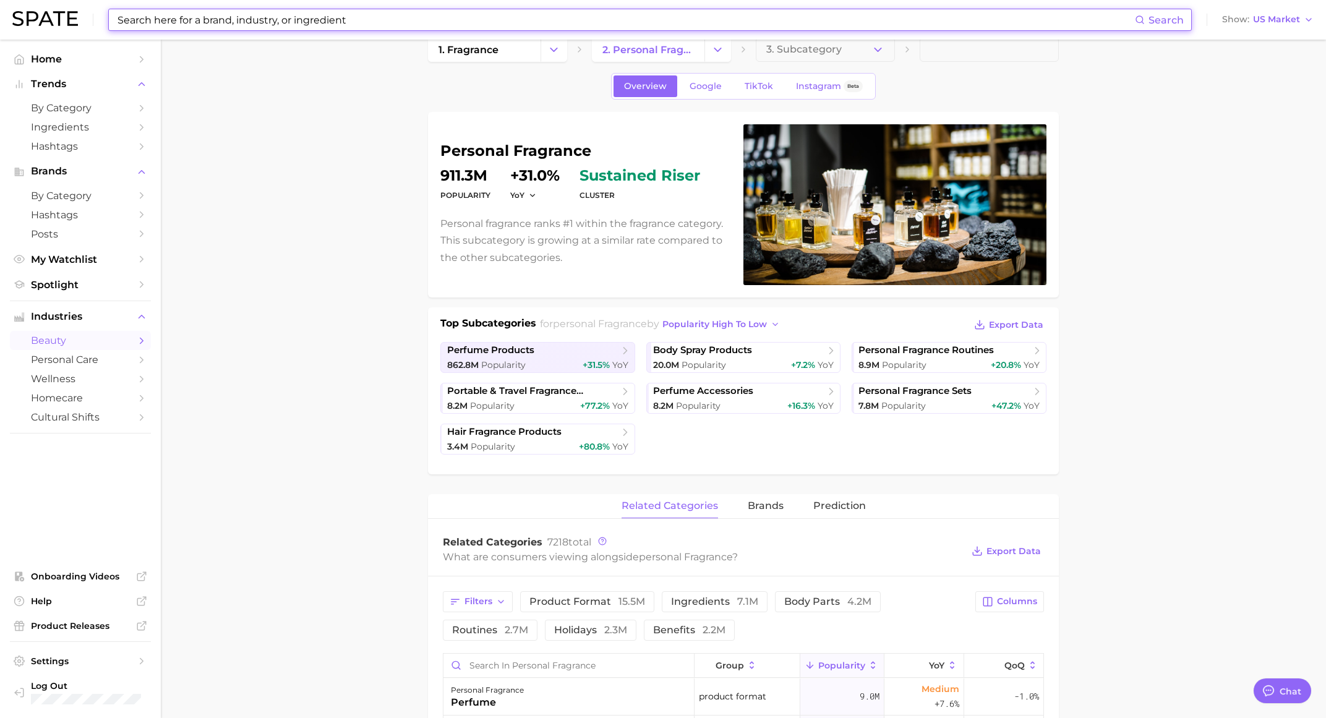
scroll to position [17, 0]
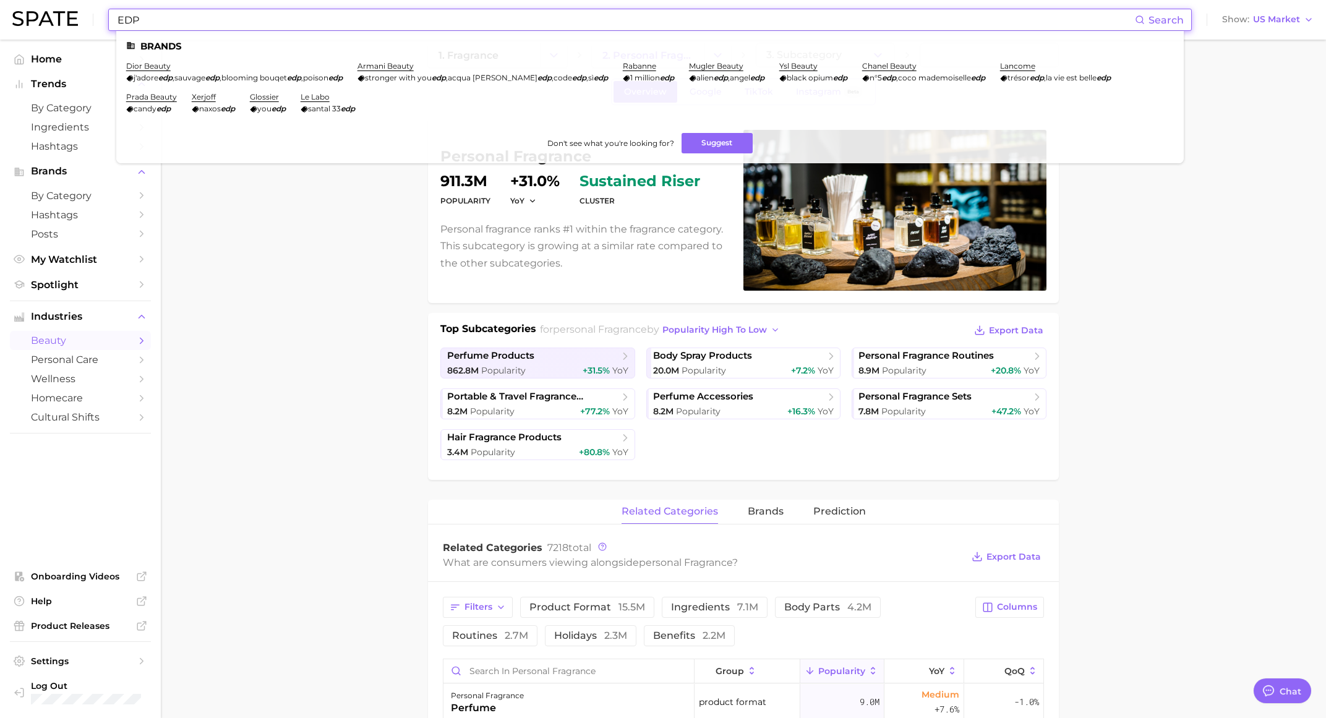
type input "EDP"
drag, startPoint x: 160, startPoint y: 20, endPoint x: 116, endPoint y: 16, distance: 44.7
click at [116, 16] on input "EDP" at bounding box center [625, 19] width 1019 height 21
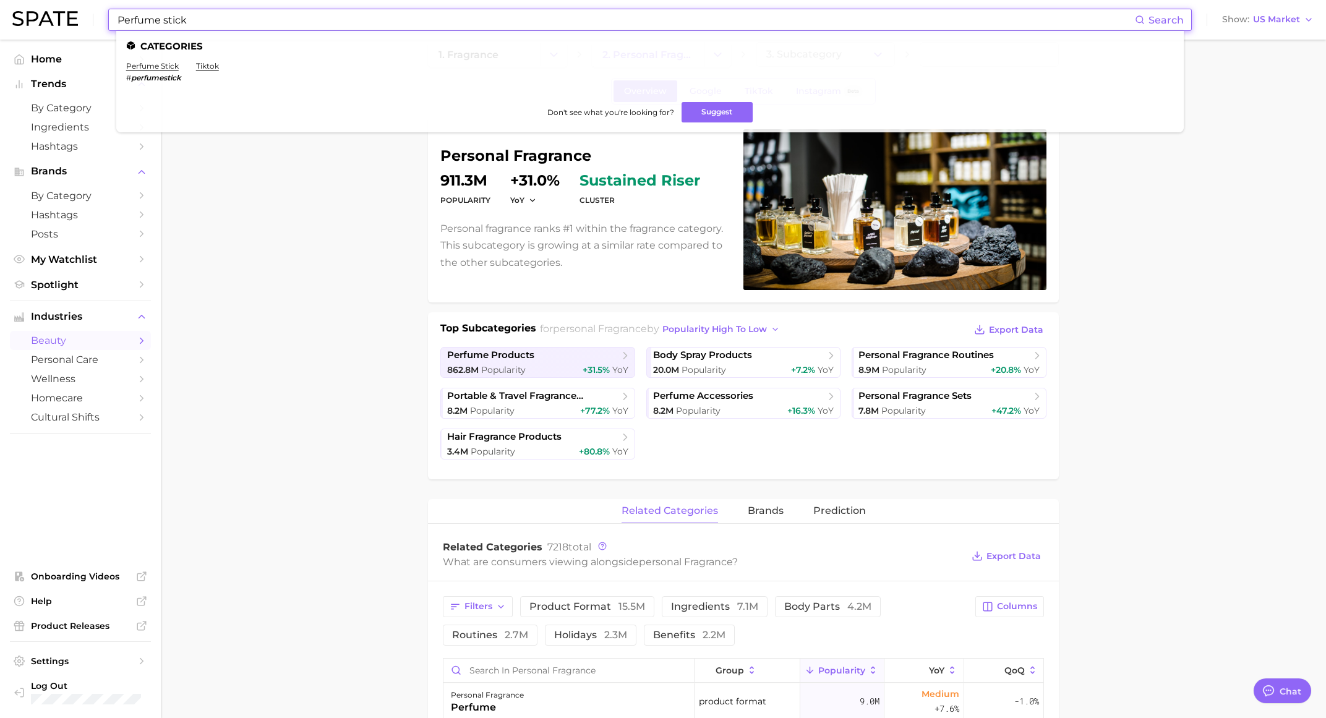
scroll to position [12, 0]
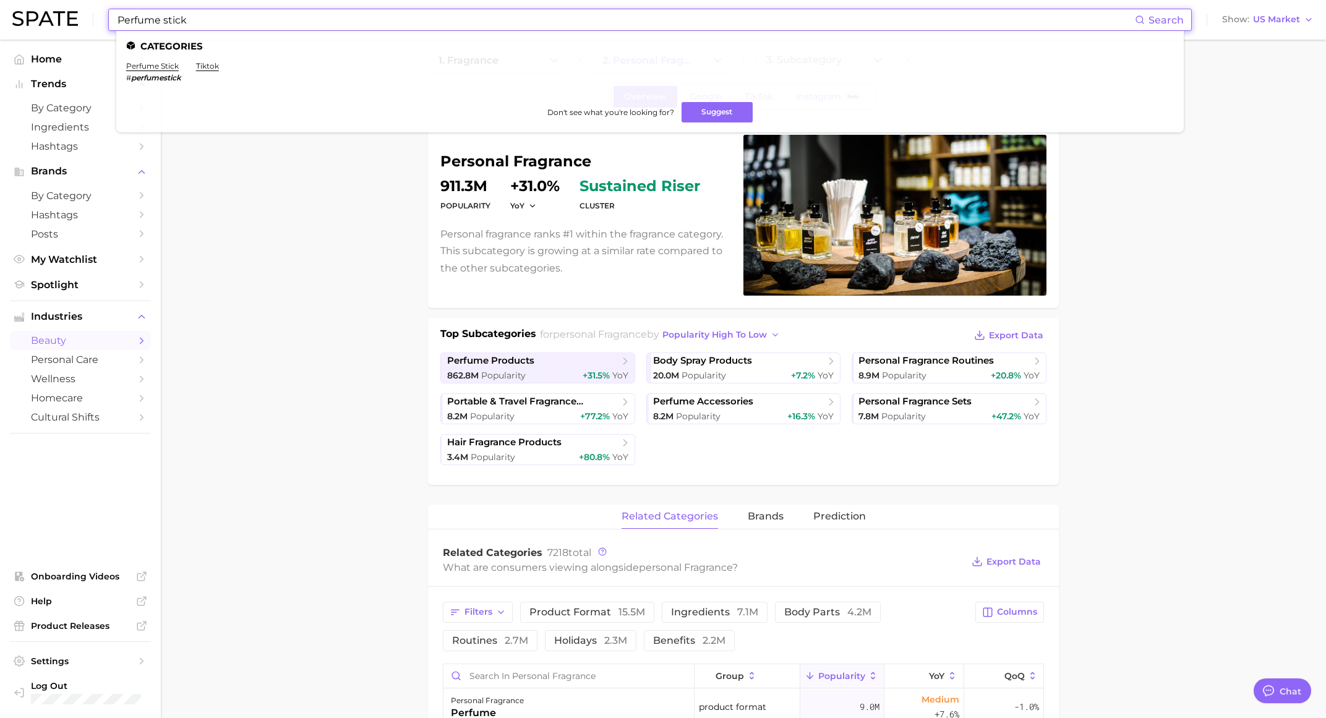
type input "Perfume stick"
click at [168, 41] on li "Categories" at bounding box center [650, 46] width 1048 height 11
click at [177, 79] on em "perfumestick" at bounding box center [156, 77] width 50 height 9
click at [148, 68] on link "perfume stick" at bounding box center [152, 65] width 53 height 9
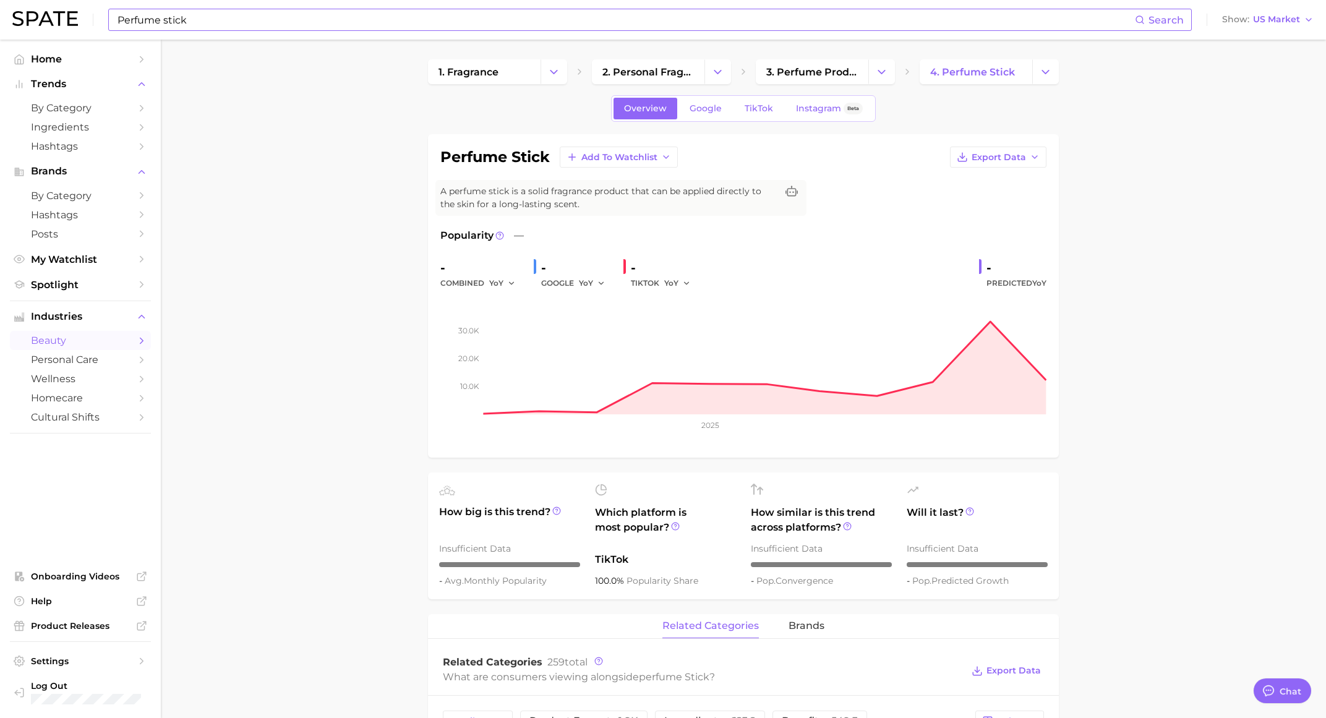
click at [563, 22] on input "Perfume stick" at bounding box center [625, 19] width 1019 height 21
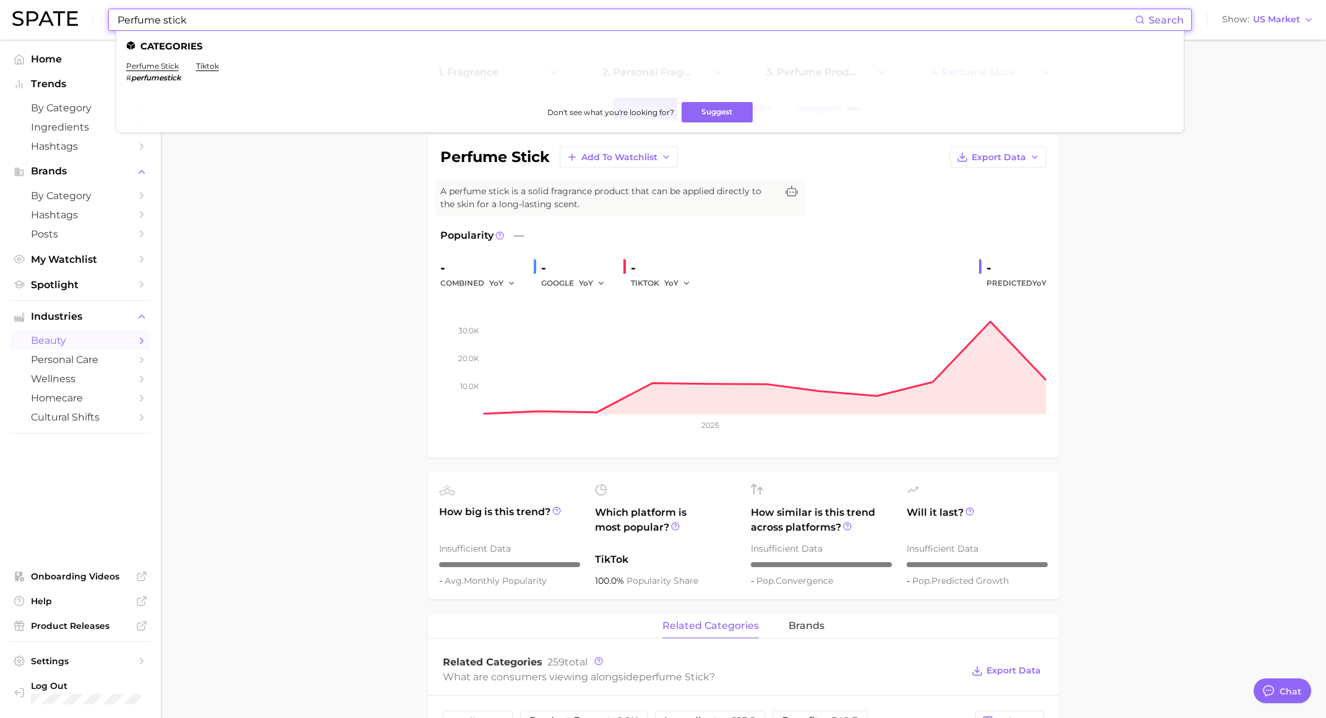
click at [562, 22] on input "Perfume stick" at bounding box center [625, 19] width 1019 height 21
click at [563, 22] on input "Perfume stick" at bounding box center [625, 19] width 1019 height 21
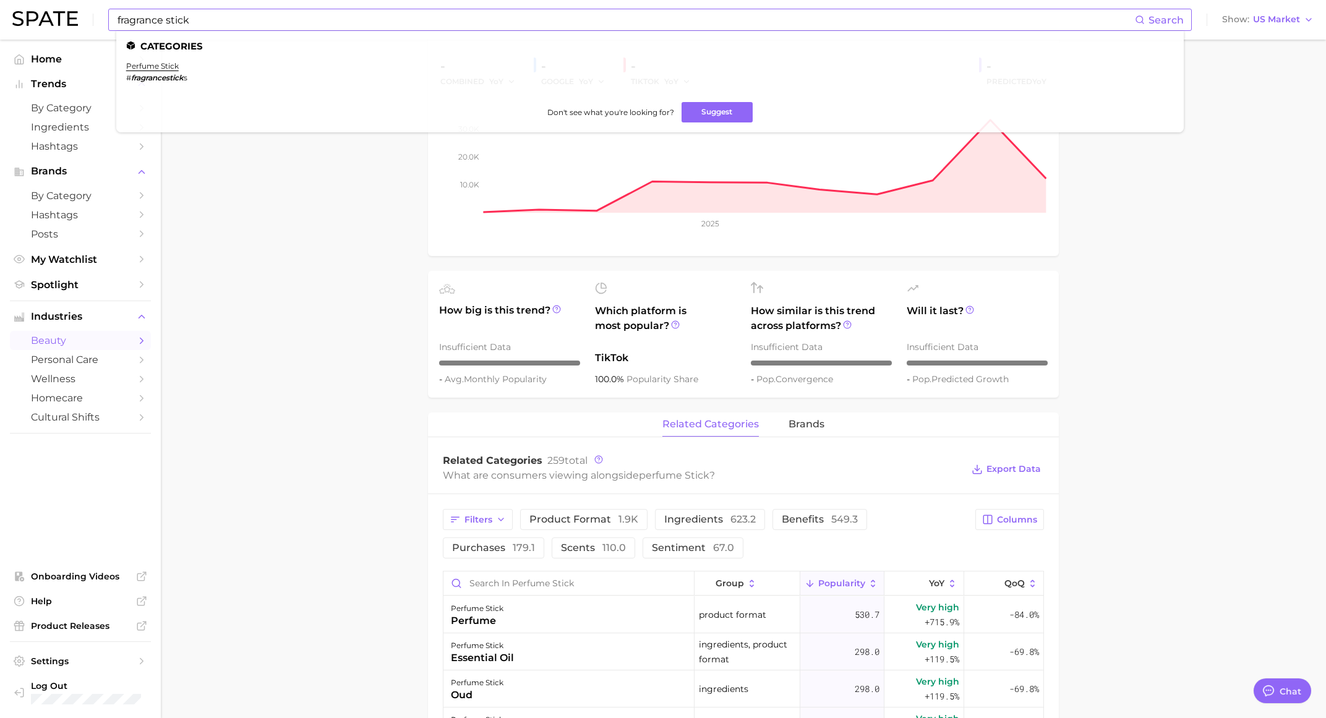
click at [177, 79] on em "fragrancestick" at bounding box center [157, 77] width 53 height 9
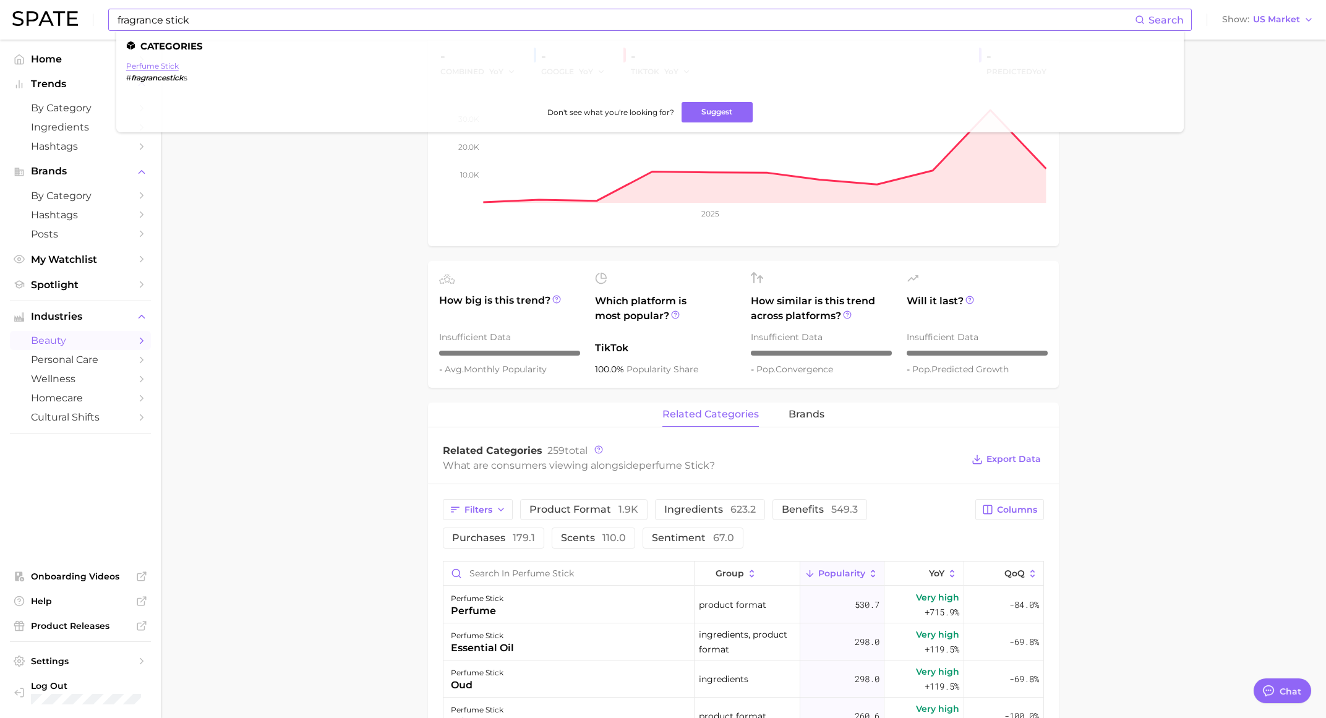
scroll to position [218, 0]
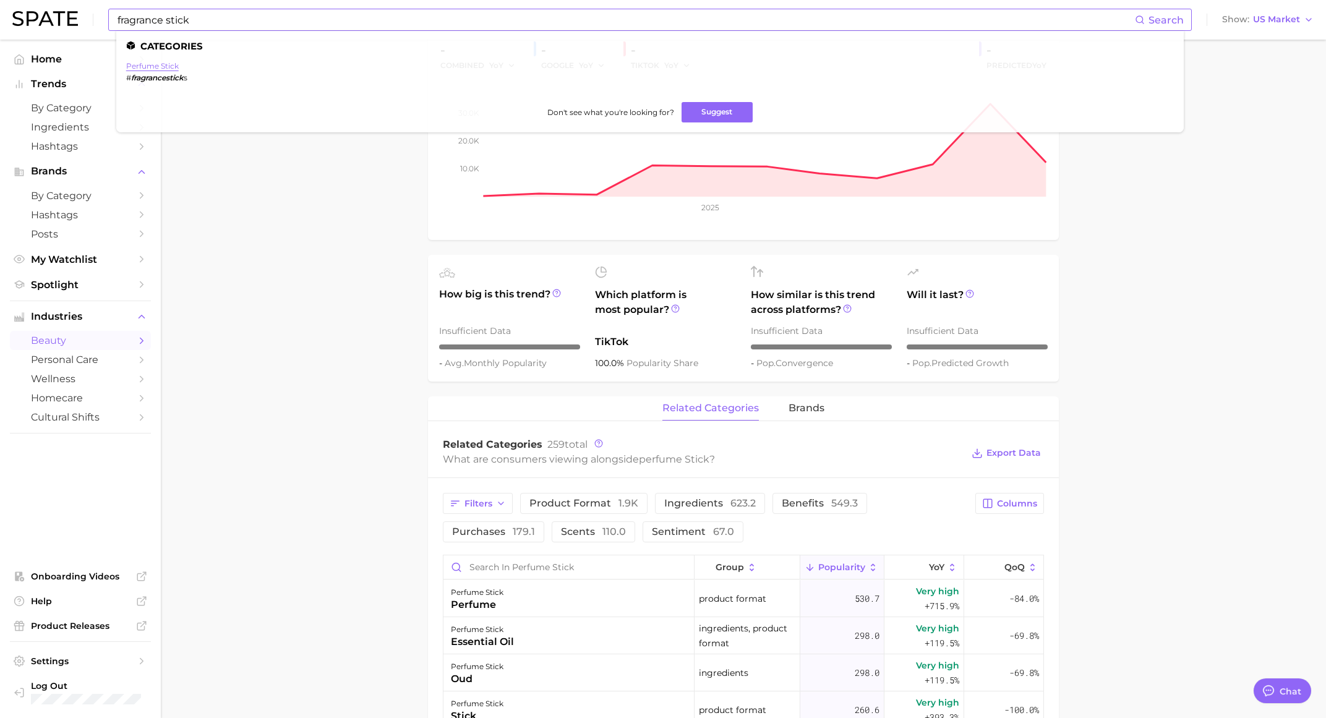
click at [158, 68] on link "perfume stick" at bounding box center [152, 65] width 53 height 9
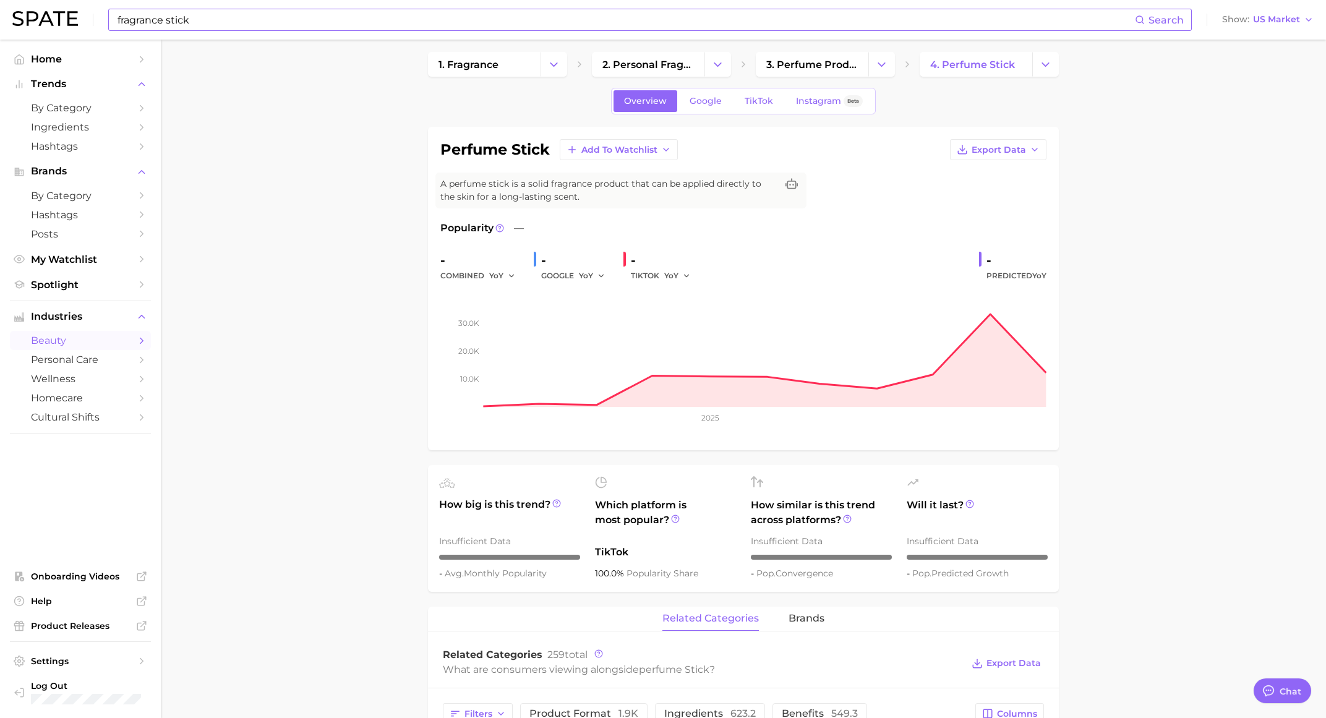
scroll to position [9, 0]
click at [595, 147] on span "Add to Watchlist" at bounding box center [619, 148] width 76 height 11
click at [597, 193] on span "My Watchlist" at bounding box center [610, 194] width 58 height 11
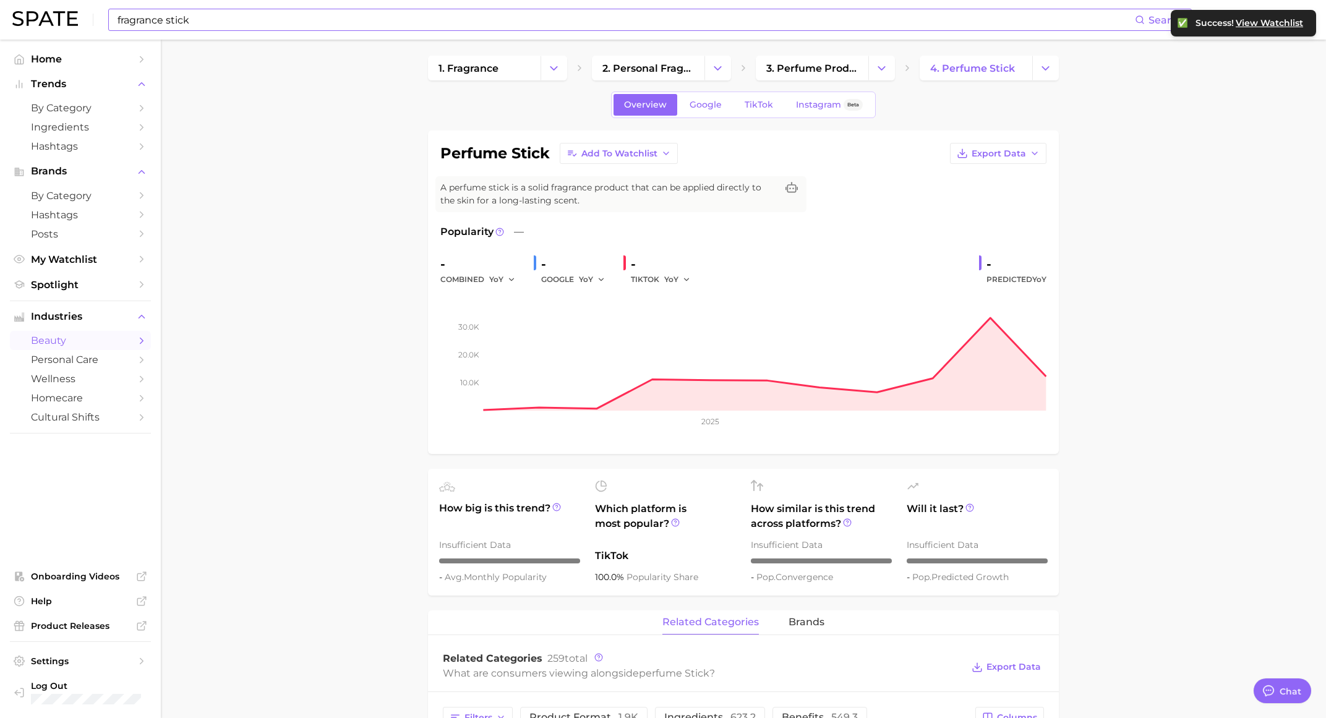
click at [239, 24] on input "fragrance stick" at bounding box center [625, 19] width 1019 height 21
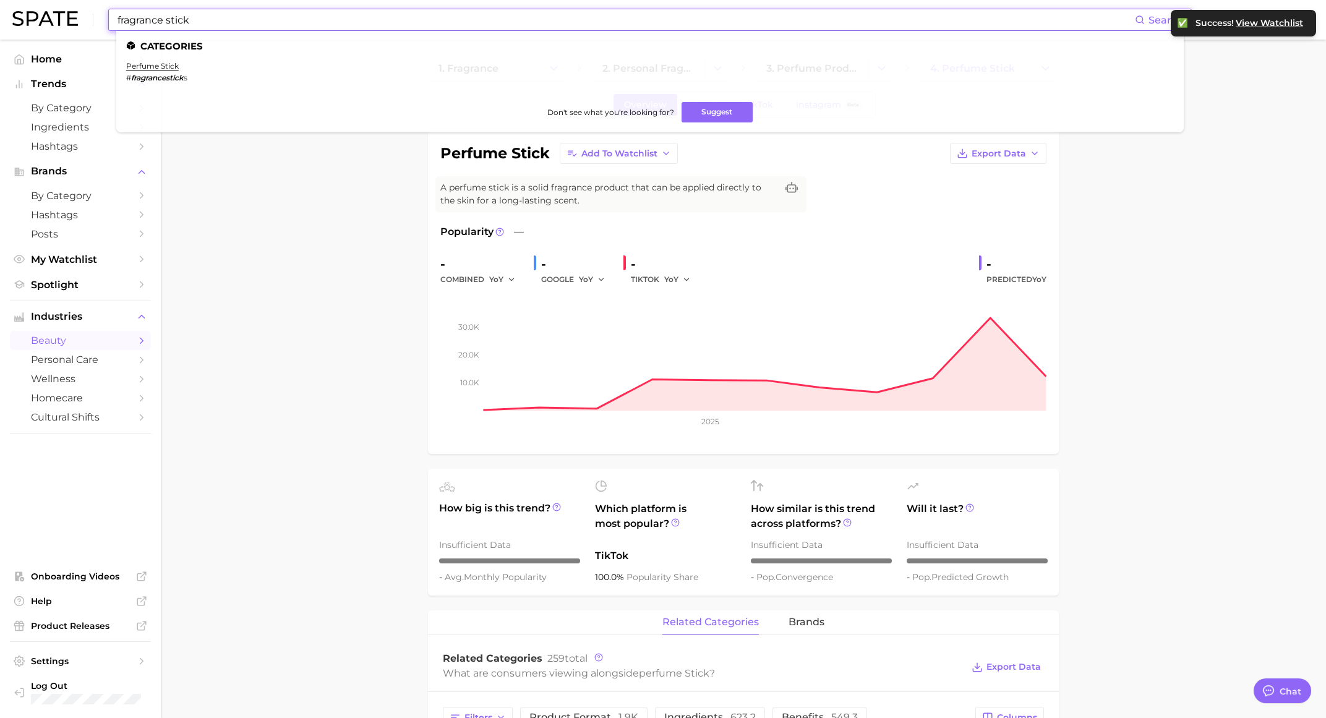
click at [239, 24] on input "fragrance stick" at bounding box center [625, 19] width 1019 height 21
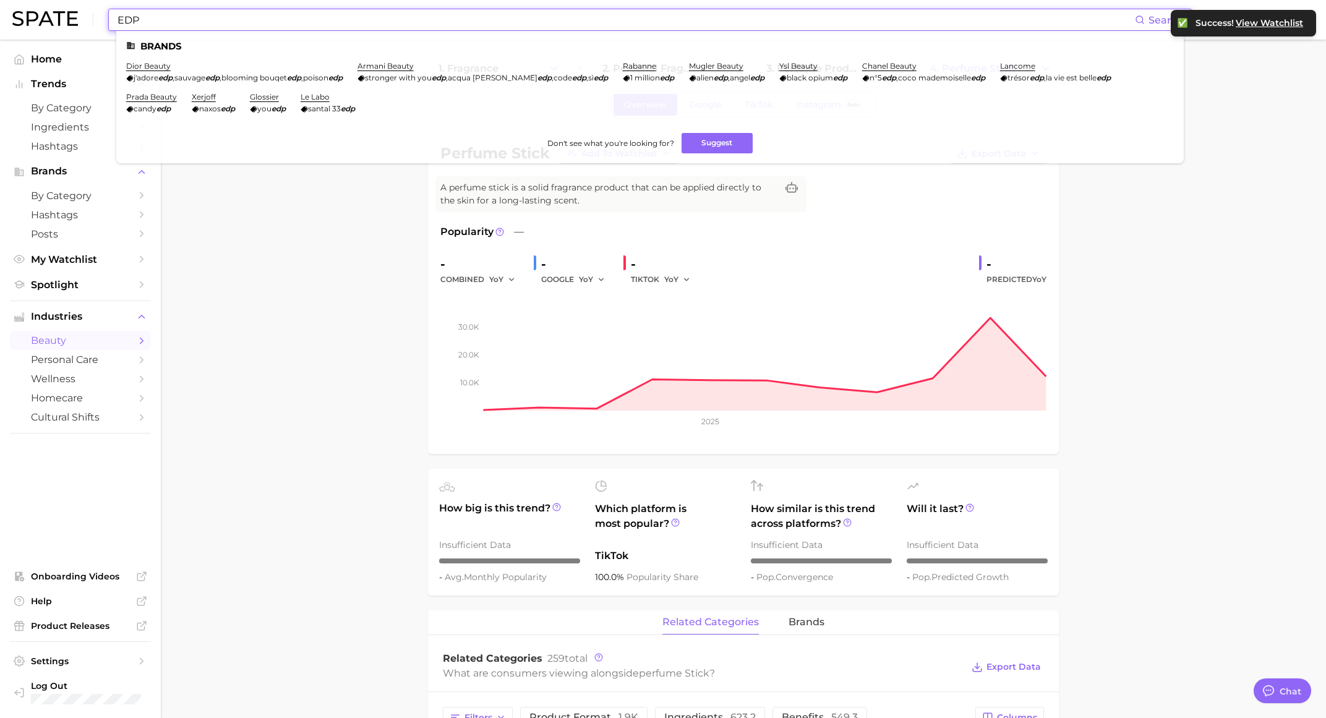
type input "EDP"
click at [172, 47] on li "Brands" at bounding box center [650, 46] width 1048 height 11
click at [157, 48] on li "Brands" at bounding box center [650, 46] width 1048 height 11
click at [132, 47] on icon at bounding box center [130, 45] width 7 height 7
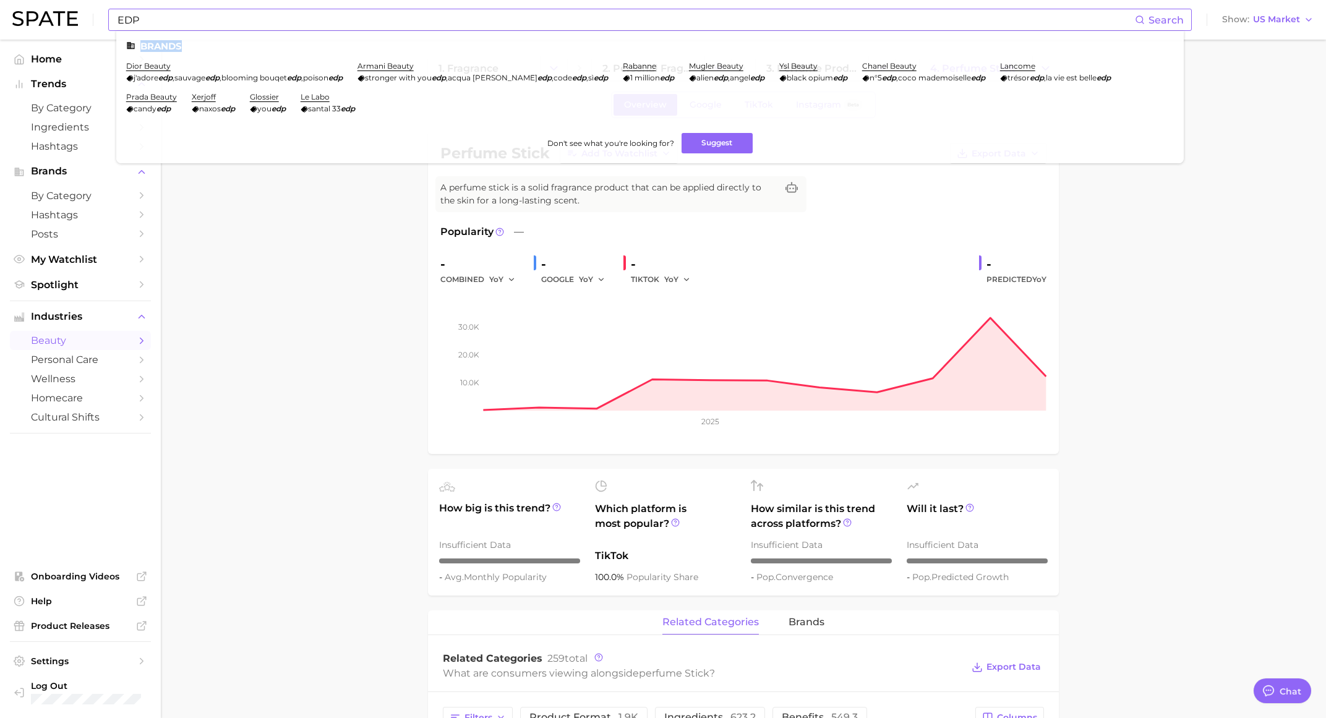
click at [132, 47] on icon at bounding box center [130, 45] width 7 height 7
drag, startPoint x: 374, startPoint y: 449, endPoint x: 371, endPoint y: 430, distance: 18.8
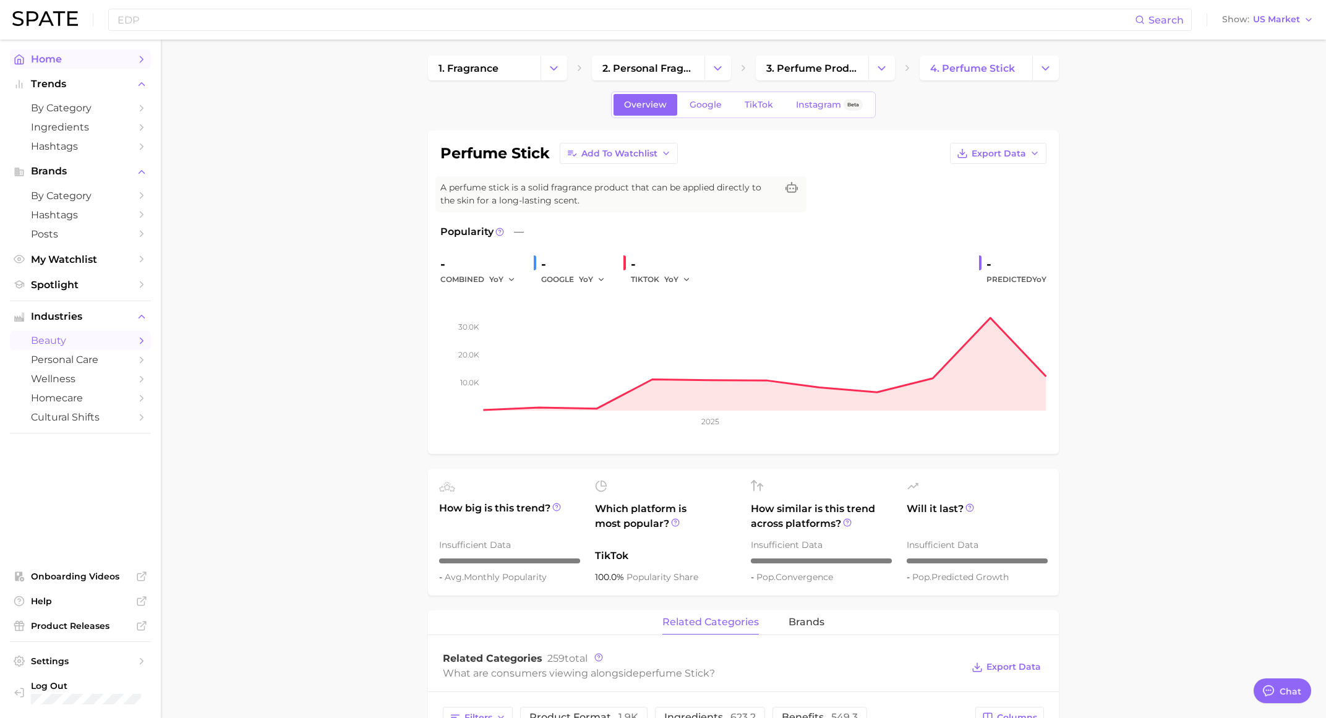
click at [45, 58] on span "Home" at bounding box center [80, 59] width 99 height 12
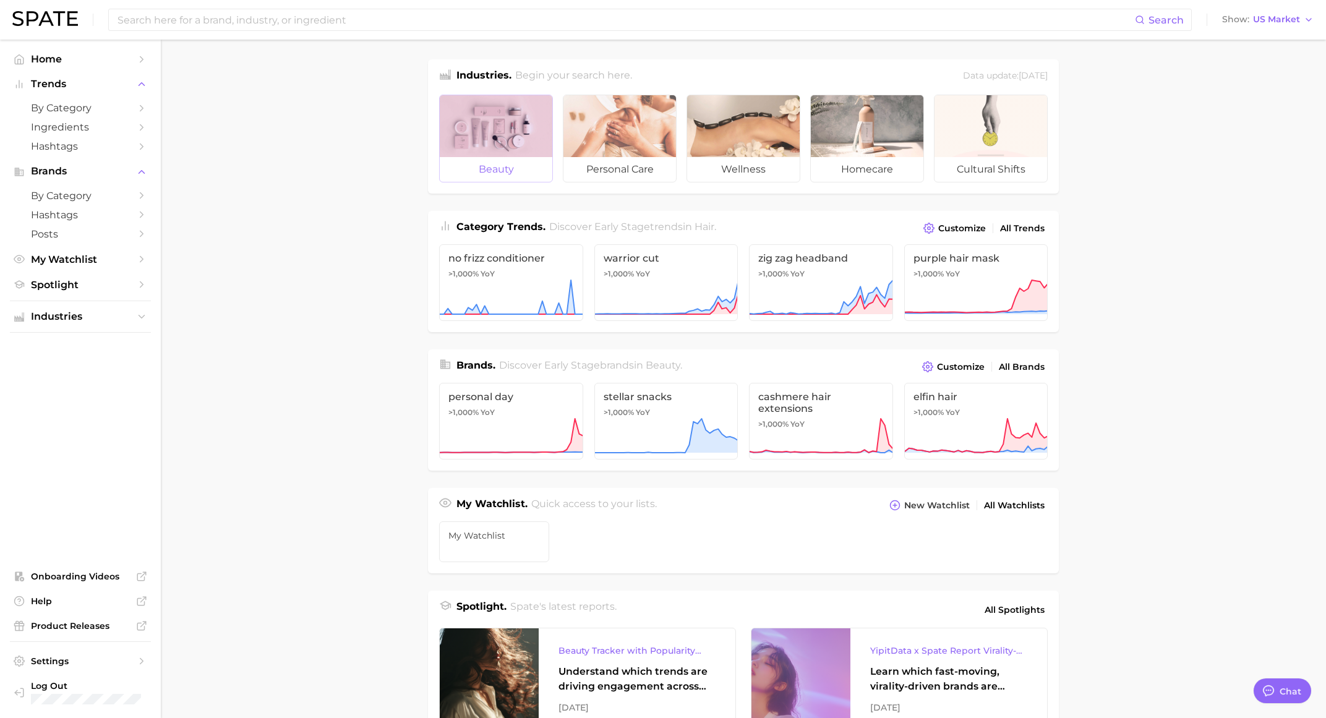
click at [502, 160] on span "beauty" at bounding box center [496, 169] width 113 height 25
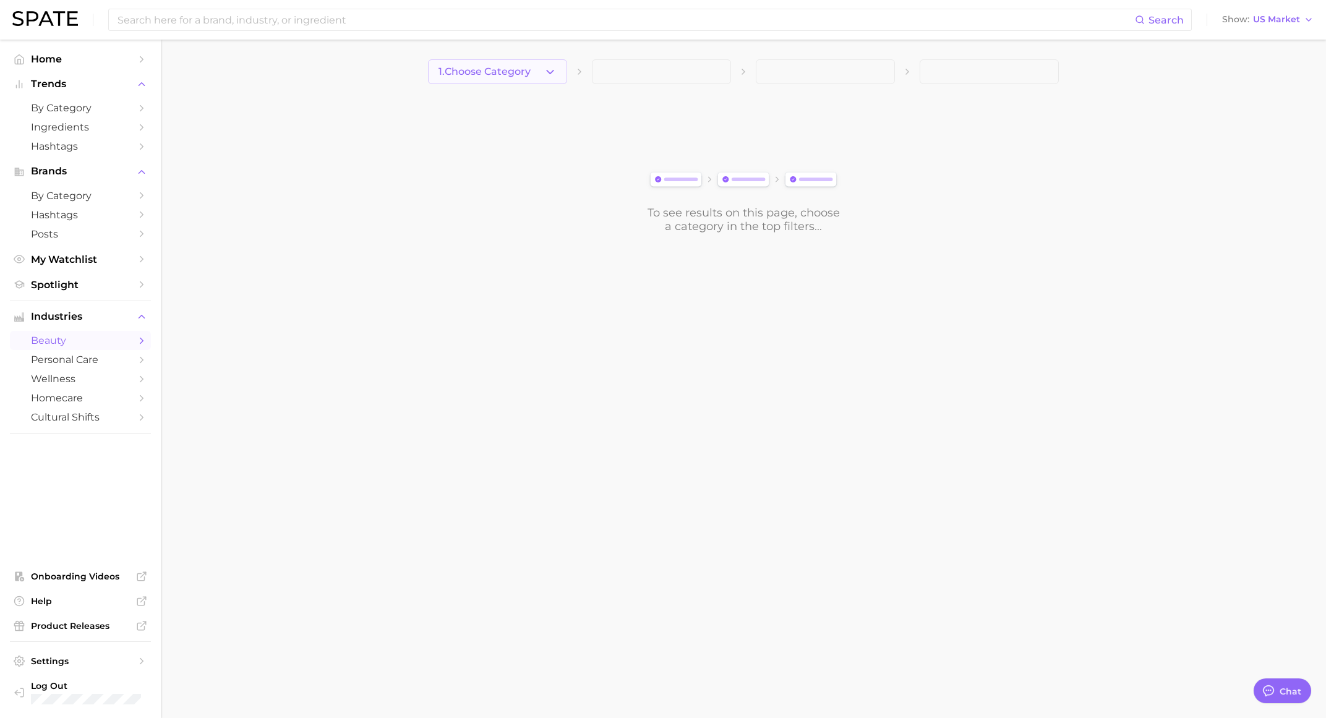
click at [456, 71] on span "1. Choose Category" at bounding box center [484, 71] width 92 height 11
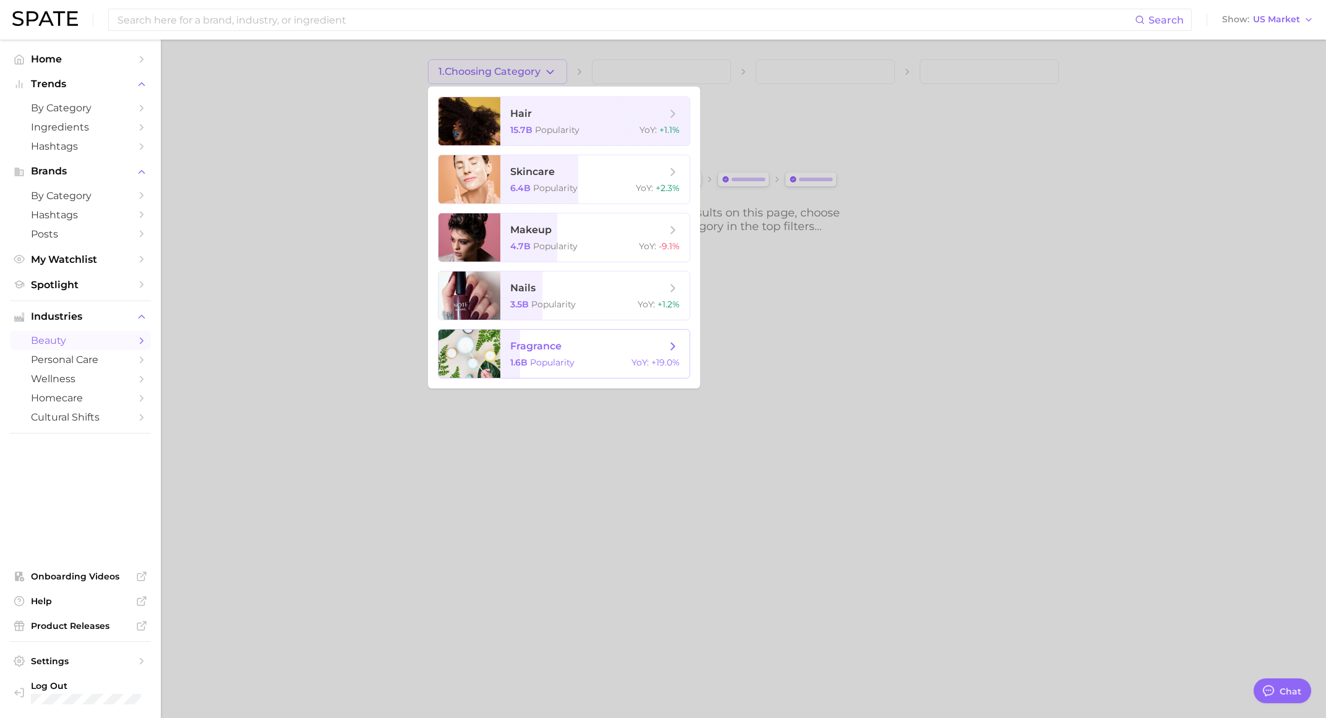
click at [530, 357] on span "fragrance 1.6b Popularity YoY : +19.0%" at bounding box center [594, 354] width 189 height 48
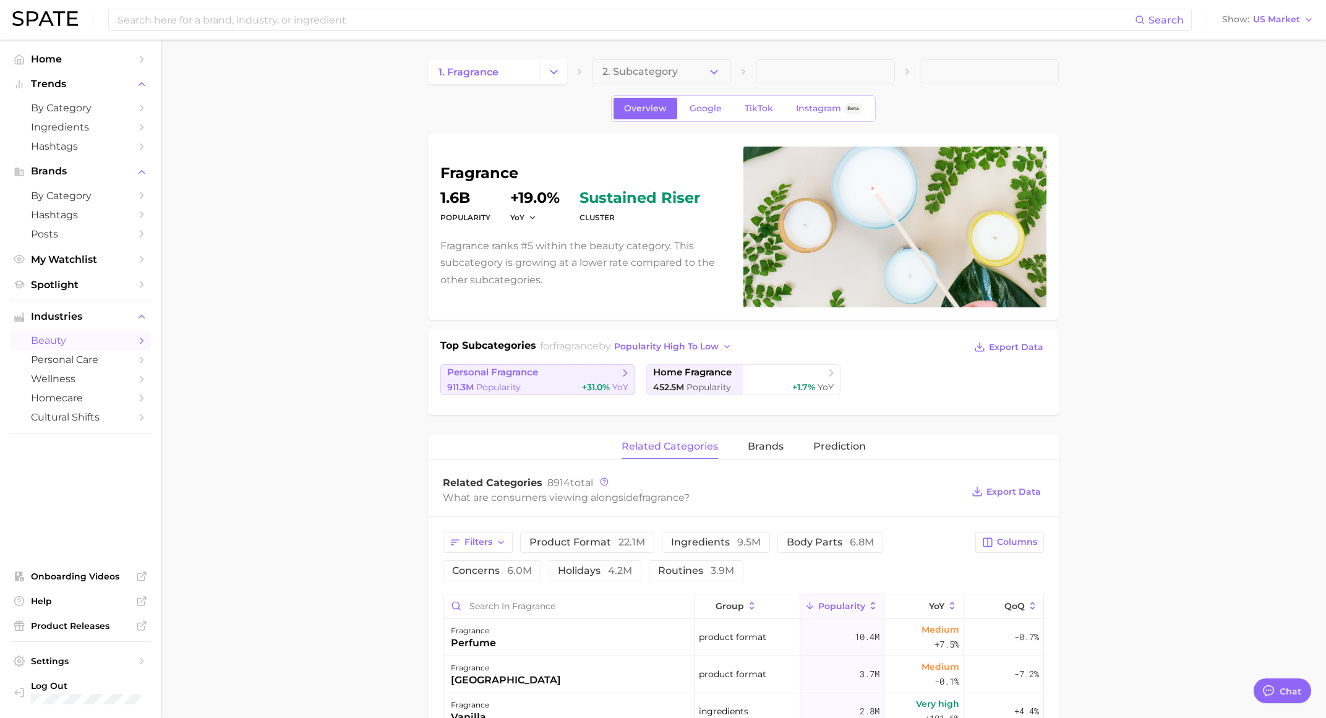
click at [562, 382] on div "911.3m Popularity +31.0% YoY" at bounding box center [537, 388] width 181 height 12
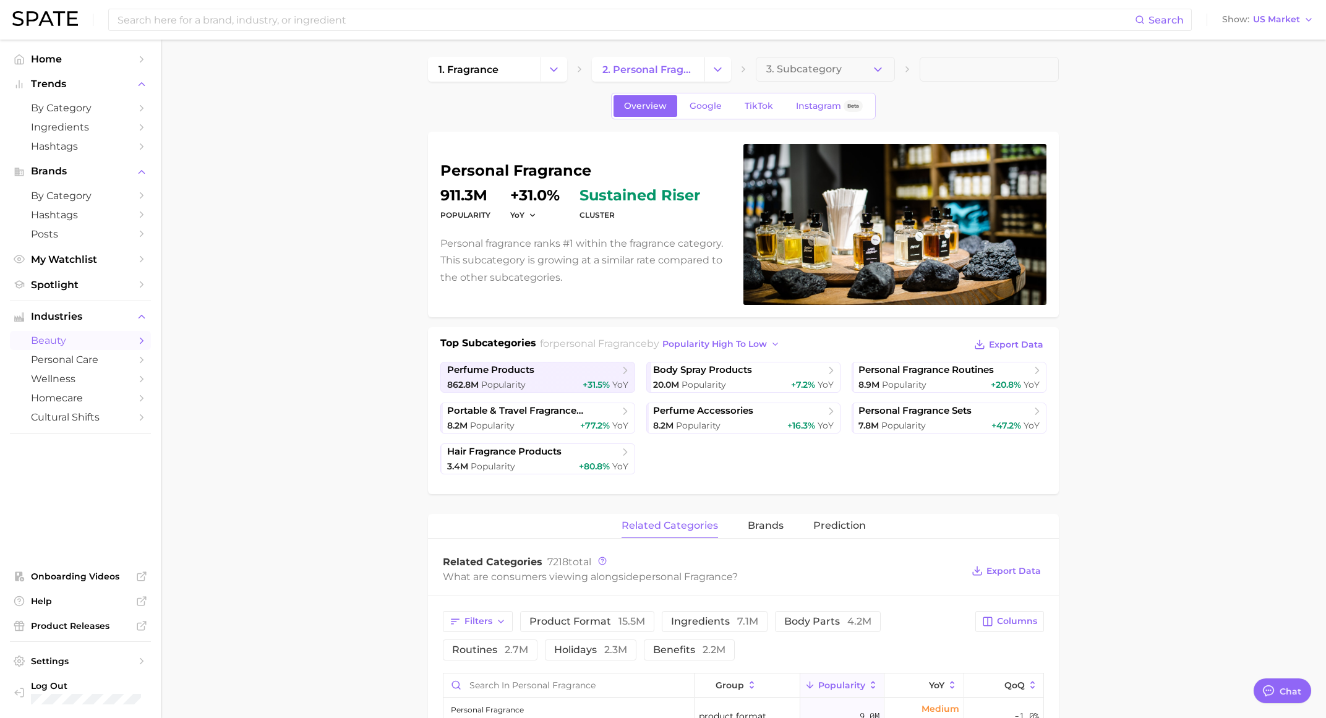
scroll to position [9, 0]
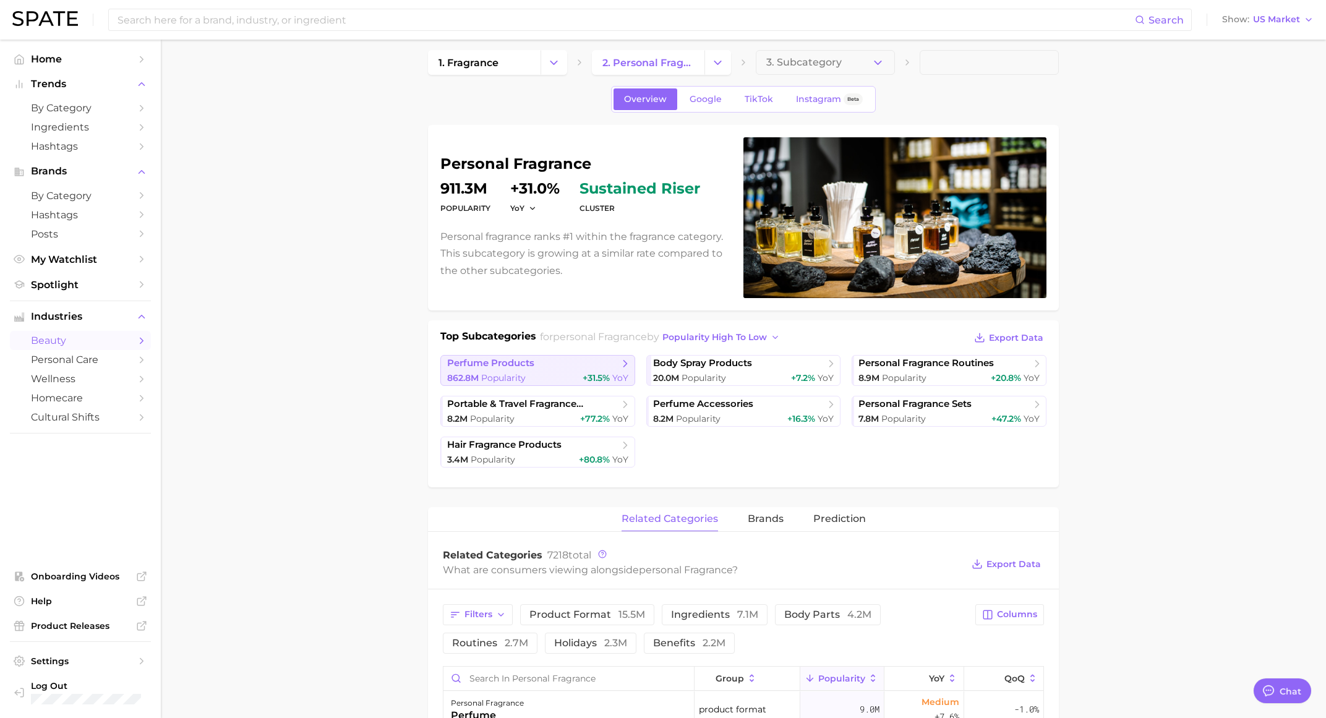
click at [551, 361] on span "perfume products" at bounding box center [533, 363] width 172 height 12
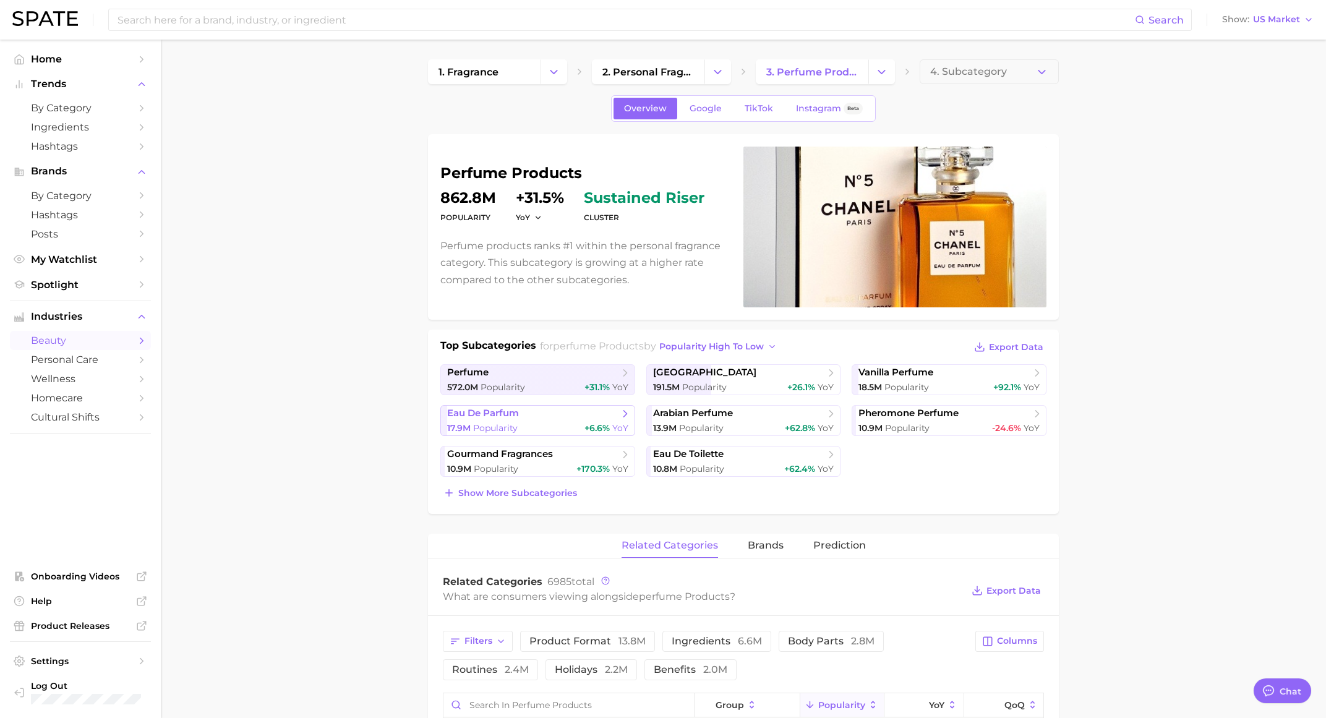
click at [516, 417] on span "eau de parfum" at bounding box center [533, 414] width 172 height 12
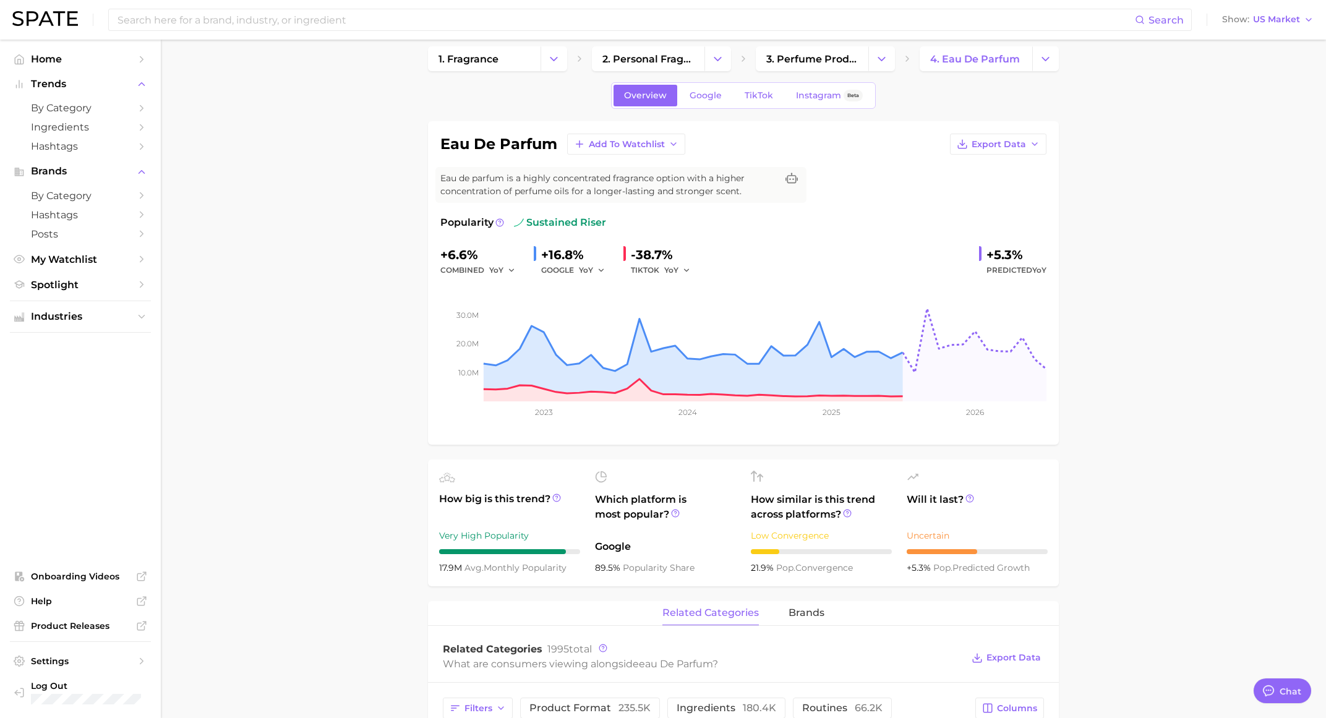
scroll to position [14, 0]
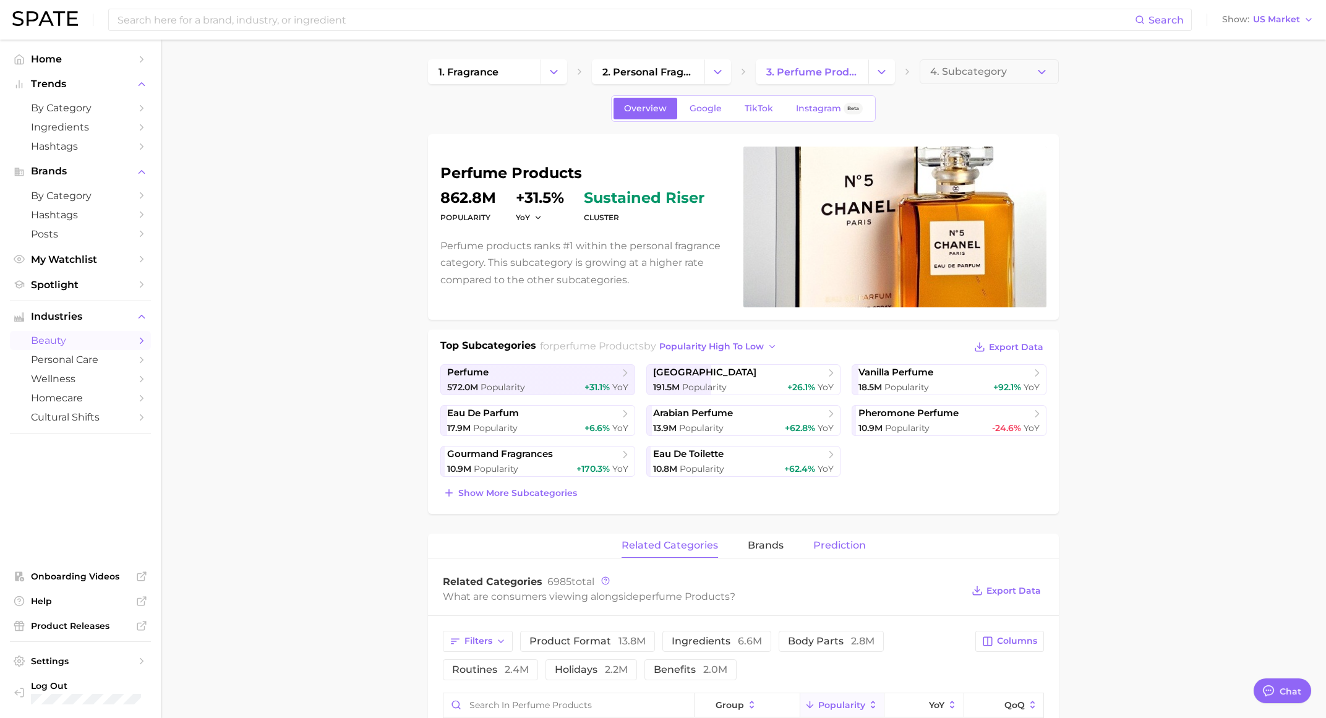
click at [839, 546] on span "Prediction" at bounding box center [839, 545] width 53 height 11
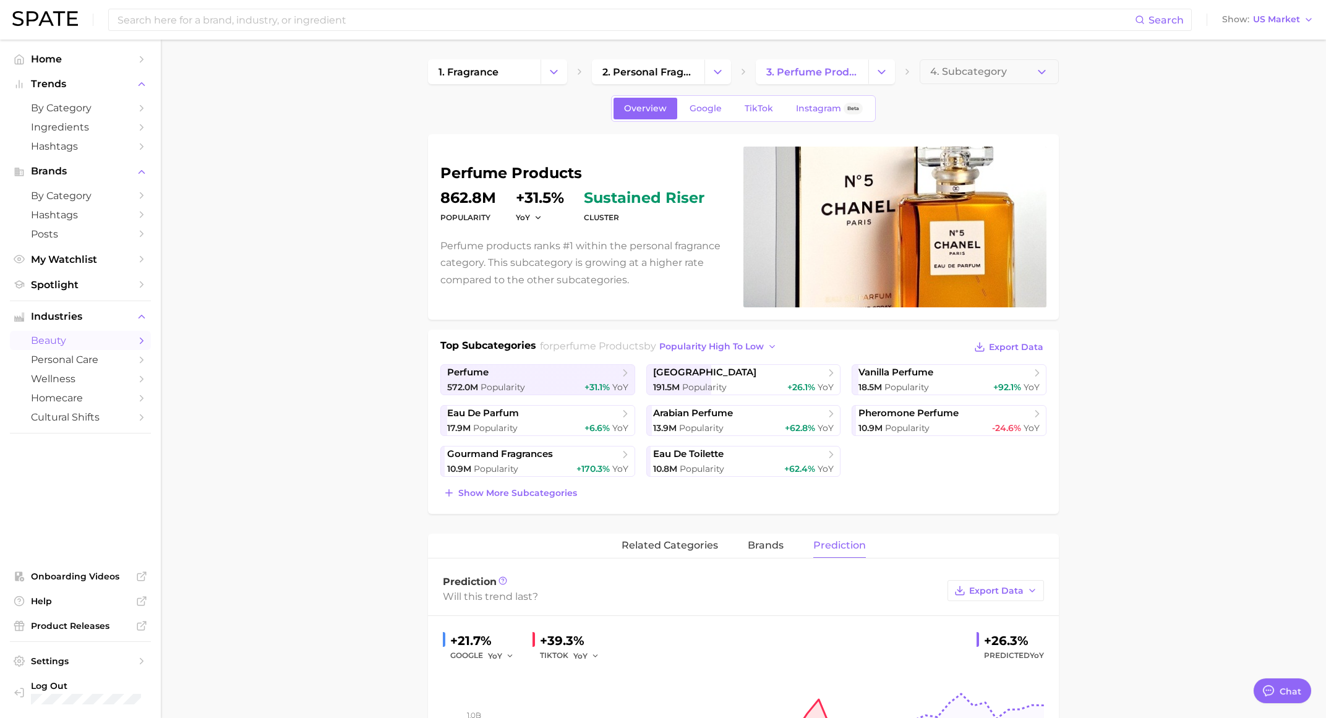
scroll to position [1, 0]
click at [550, 490] on span "Show more subcategories" at bounding box center [517, 492] width 119 height 11
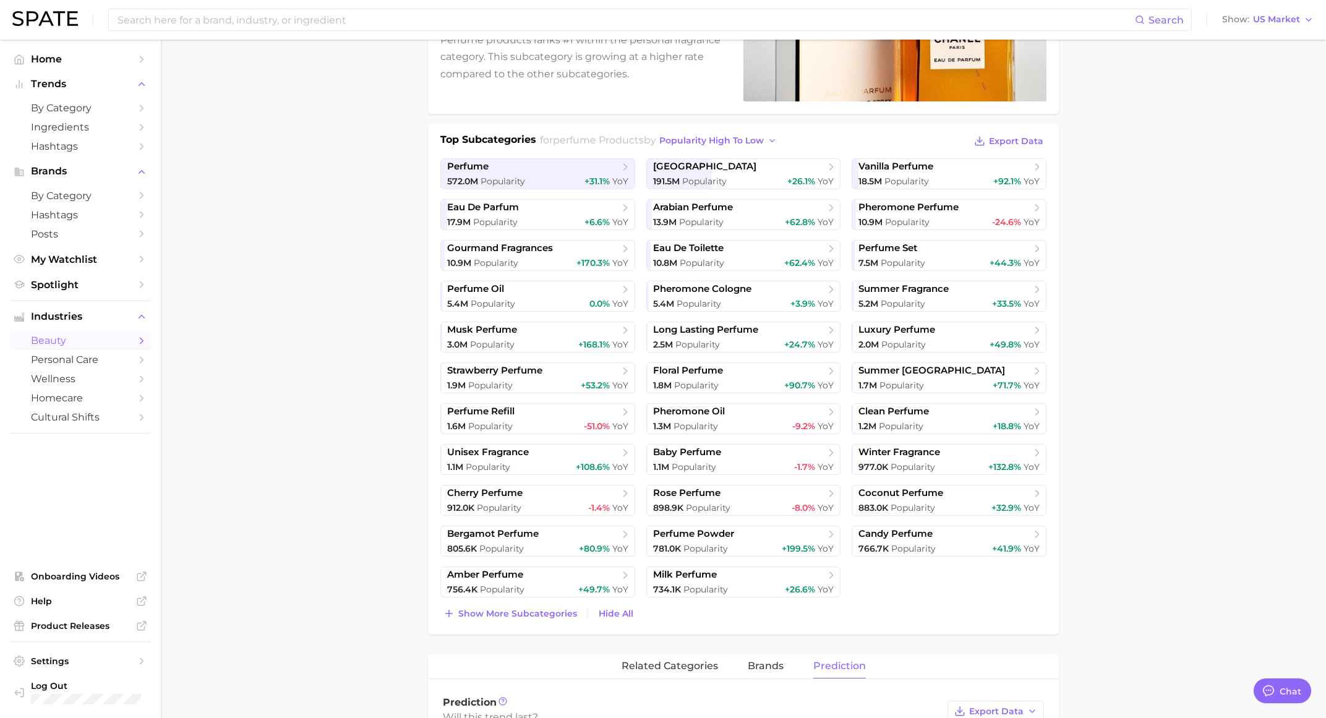
scroll to position [57, 0]
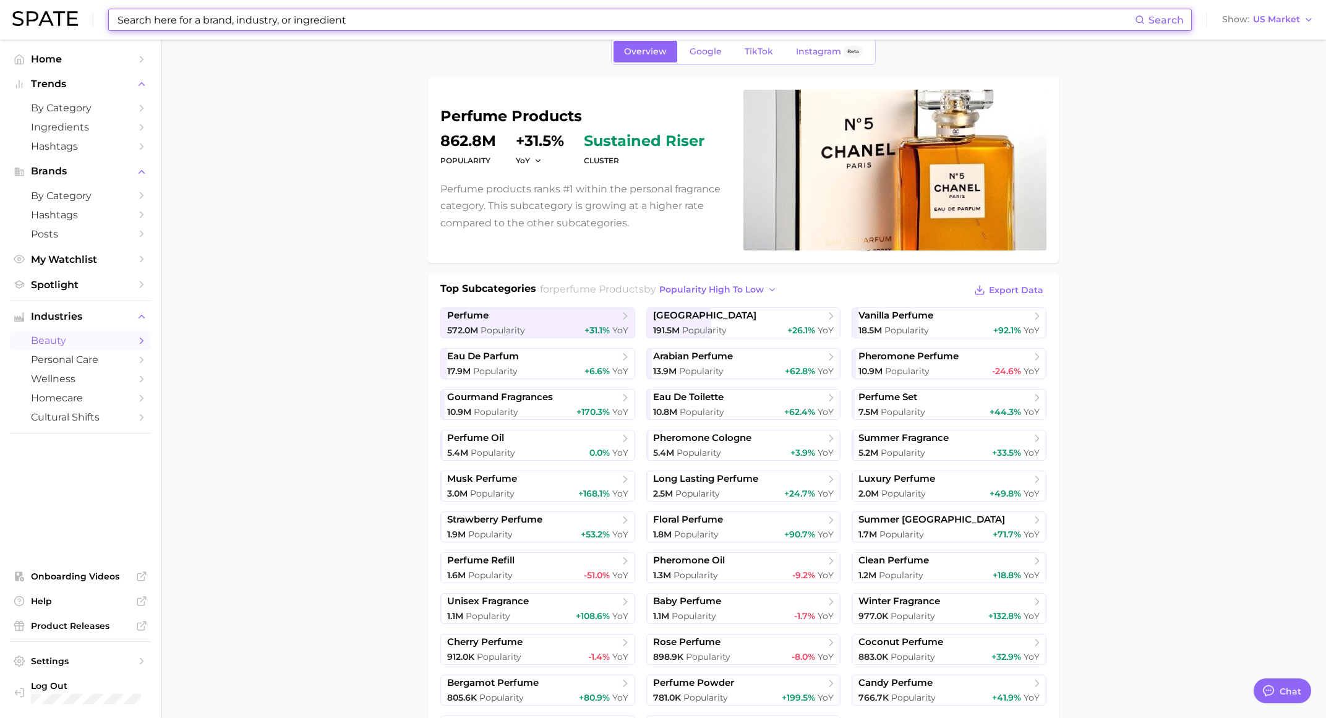
click at [348, 21] on input at bounding box center [625, 19] width 1019 height 21
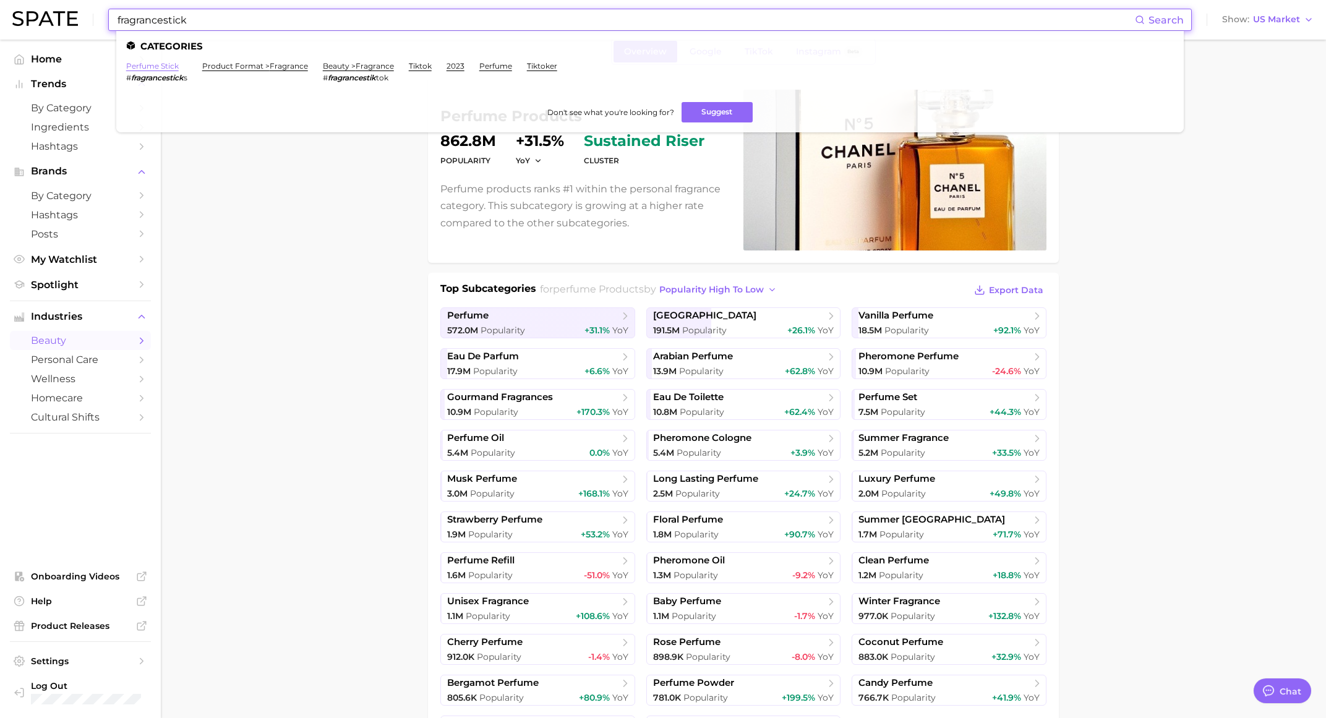
type input "fragrancestick"
click at [156, 66] on link "perfume stick" at bounding box center [152, 65] width 53 height 9
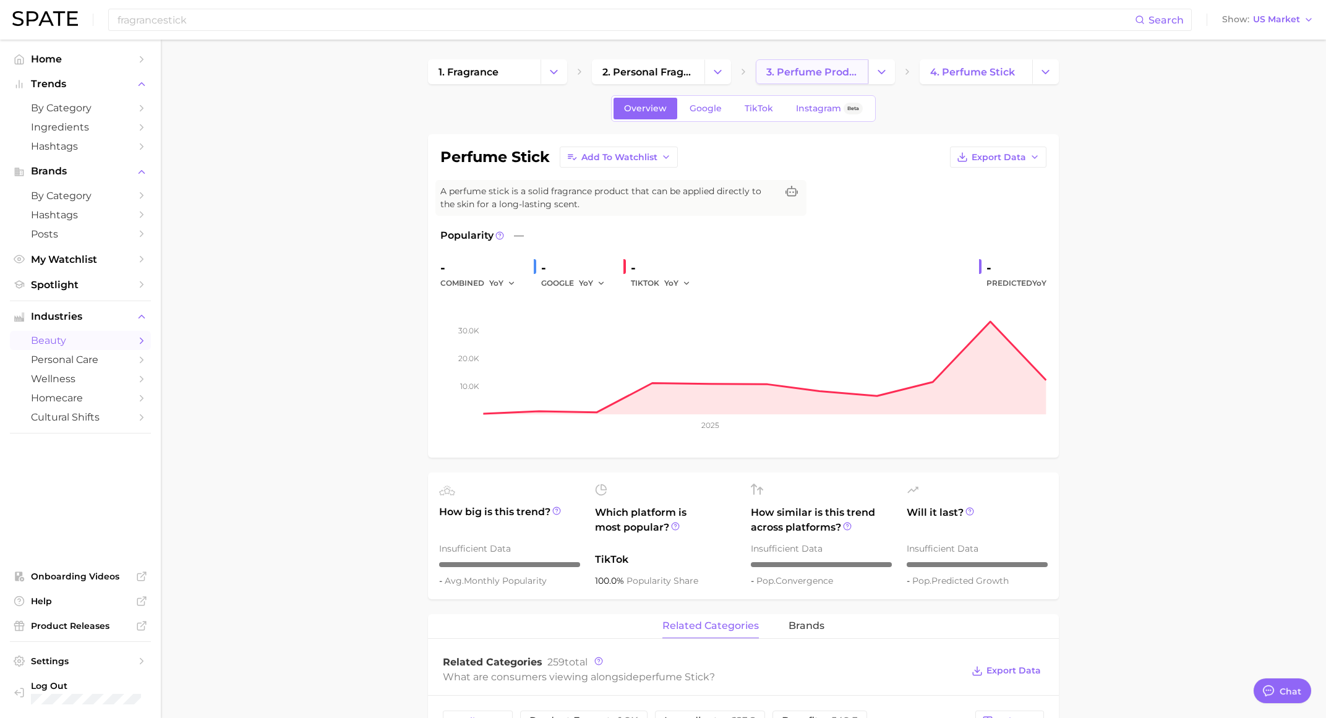
click at [824, 66] on span "3. perfume products" at bounding box center [812, 72] width 92 height 12
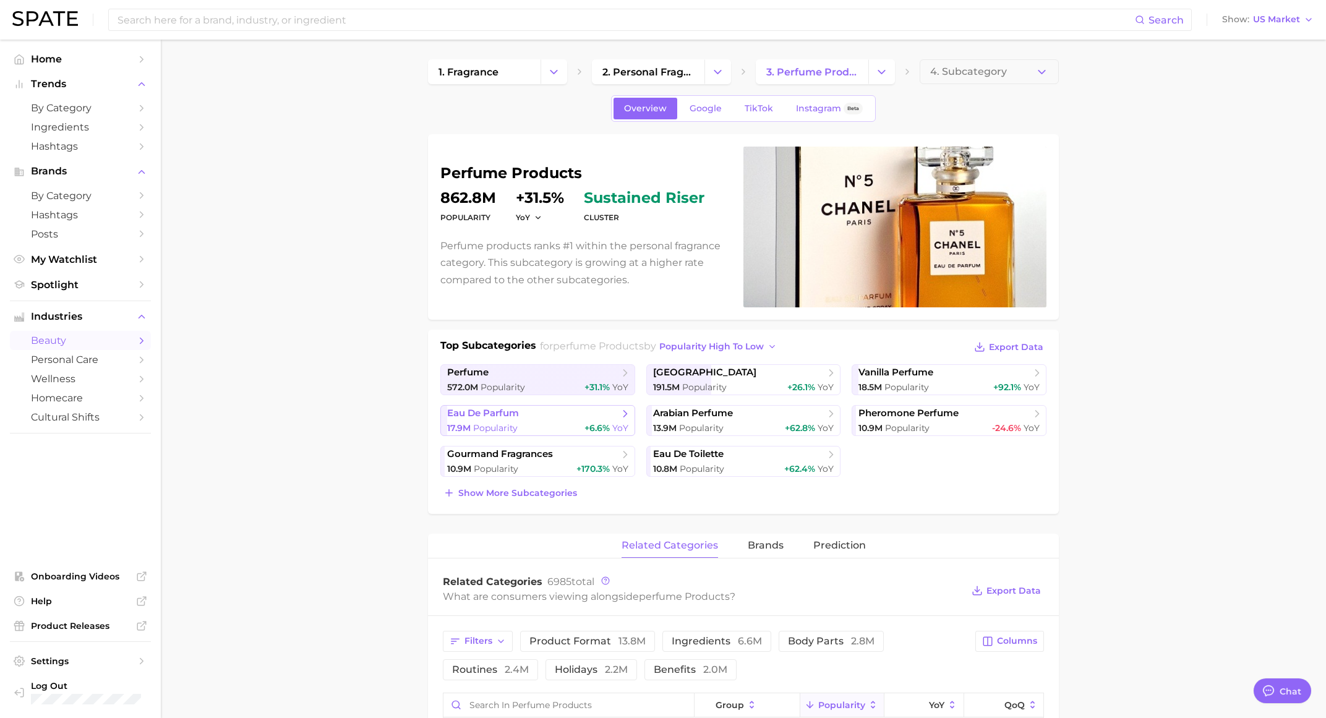
click at [502, 422] on span "Popularity" at bounding box center [495, 427] width 45 height 11
click at [662, 67] on span "2. personal fragrance" at bounding box center [648, 72] width 92 height 12
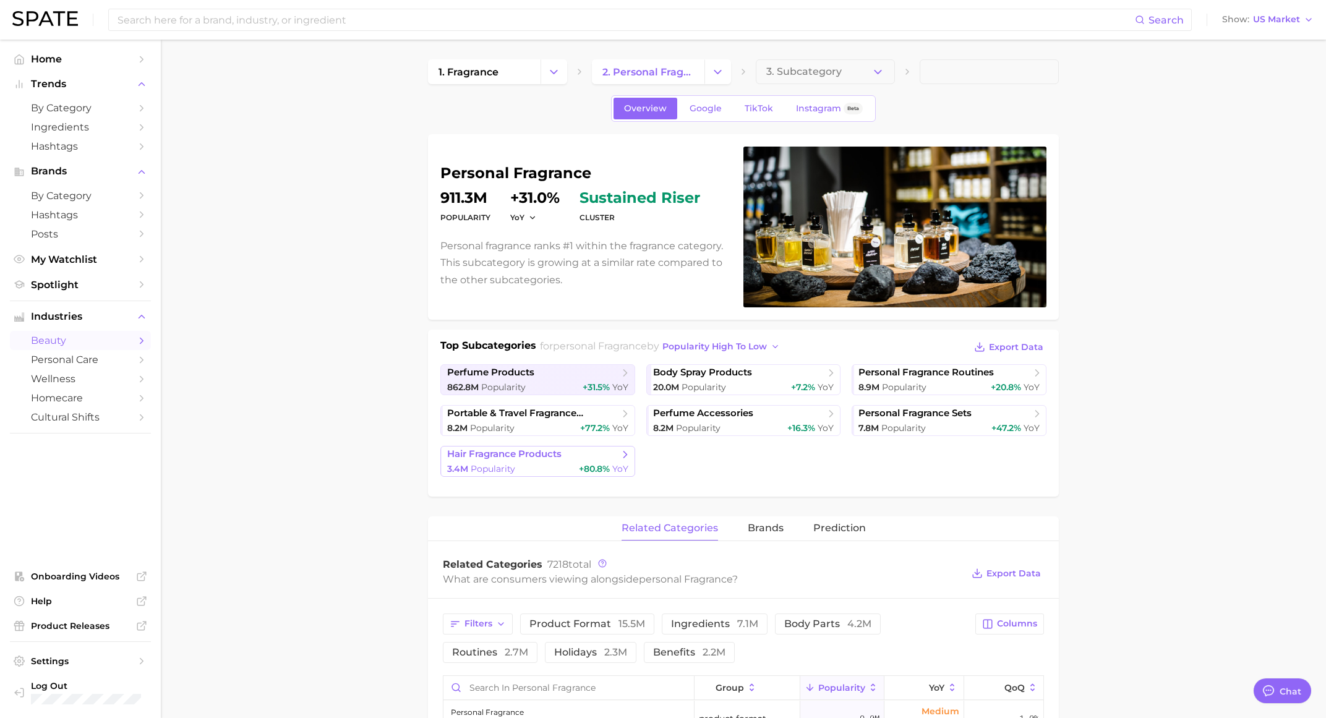
click at [528, 463] on div "3.4m Popularity +80.8% YoY" at bounding box center [537, 469] width 181 height 12
